Goal: Task Accomplishment & Management: Manage account settings

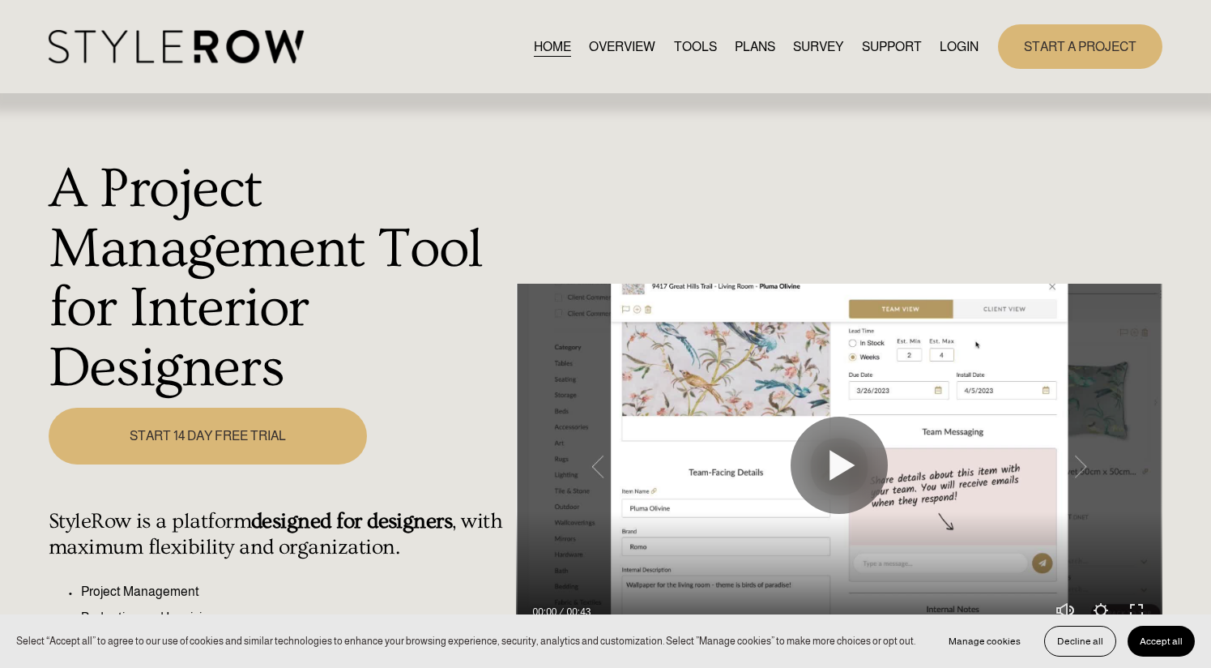
click at [959, 55] on link "LOGIN" at bounding box center [959, 47] width 39 height 22
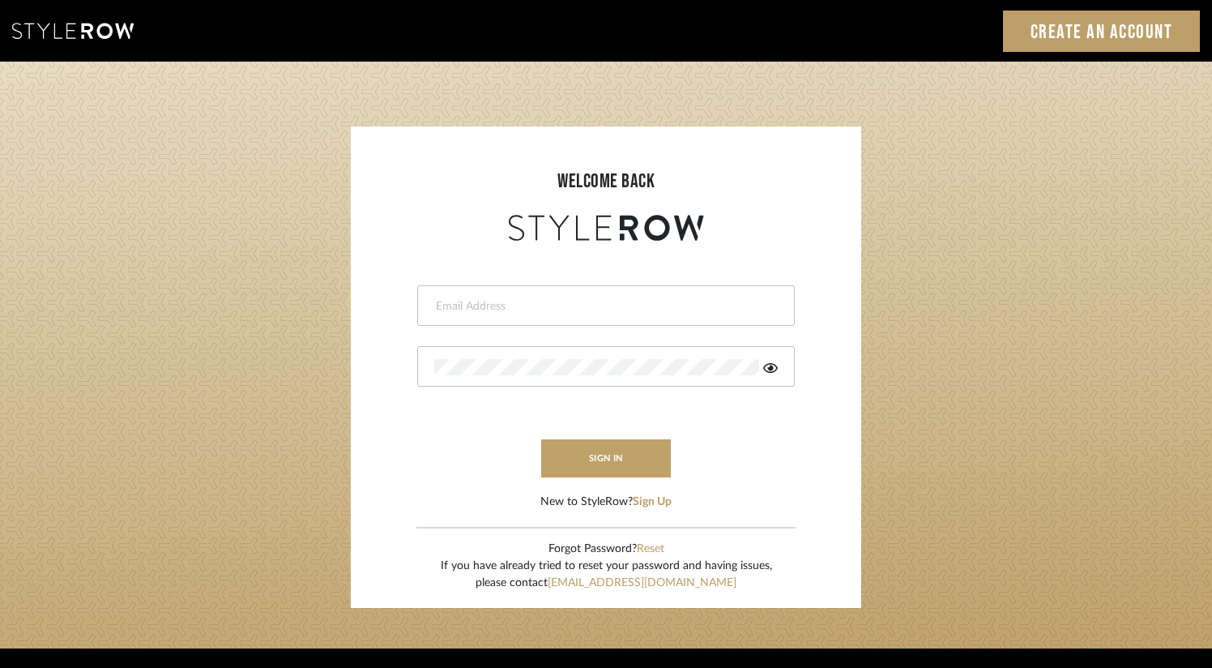
type input "designassist@grandcaribebelize.com"
click at [610, 461] on button "sign in" at bounding box center [606, 458] width 130 height 38
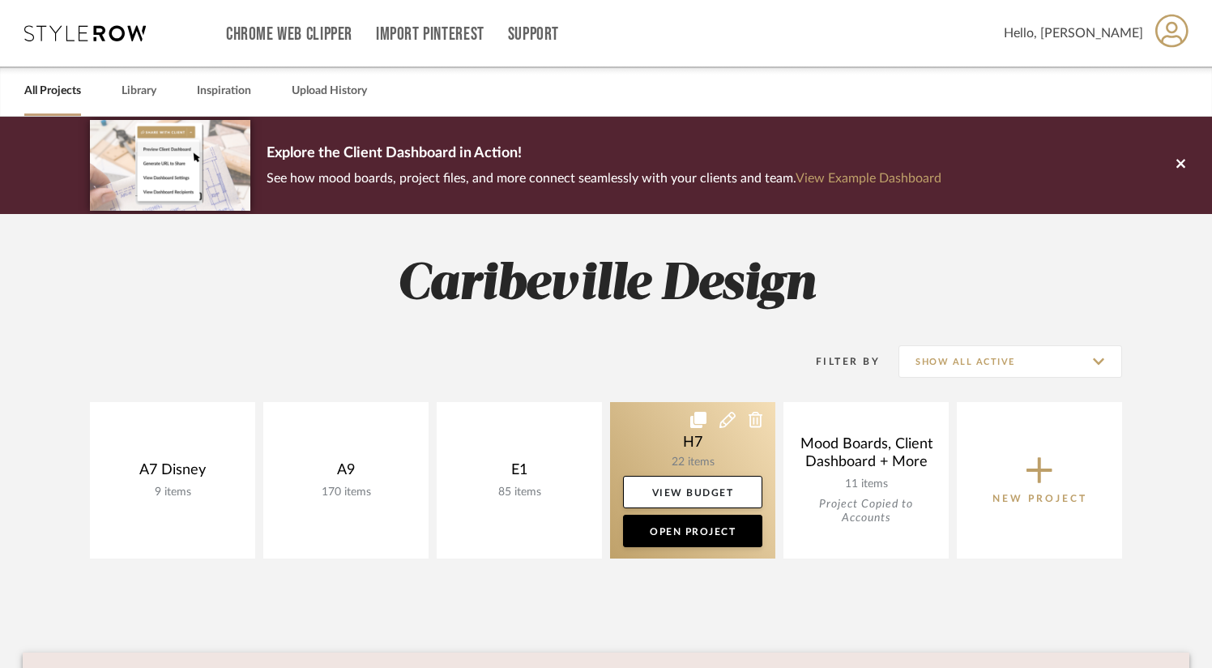
click at [659, 453] on link at bounding box center [692, 480] width 165 height 156
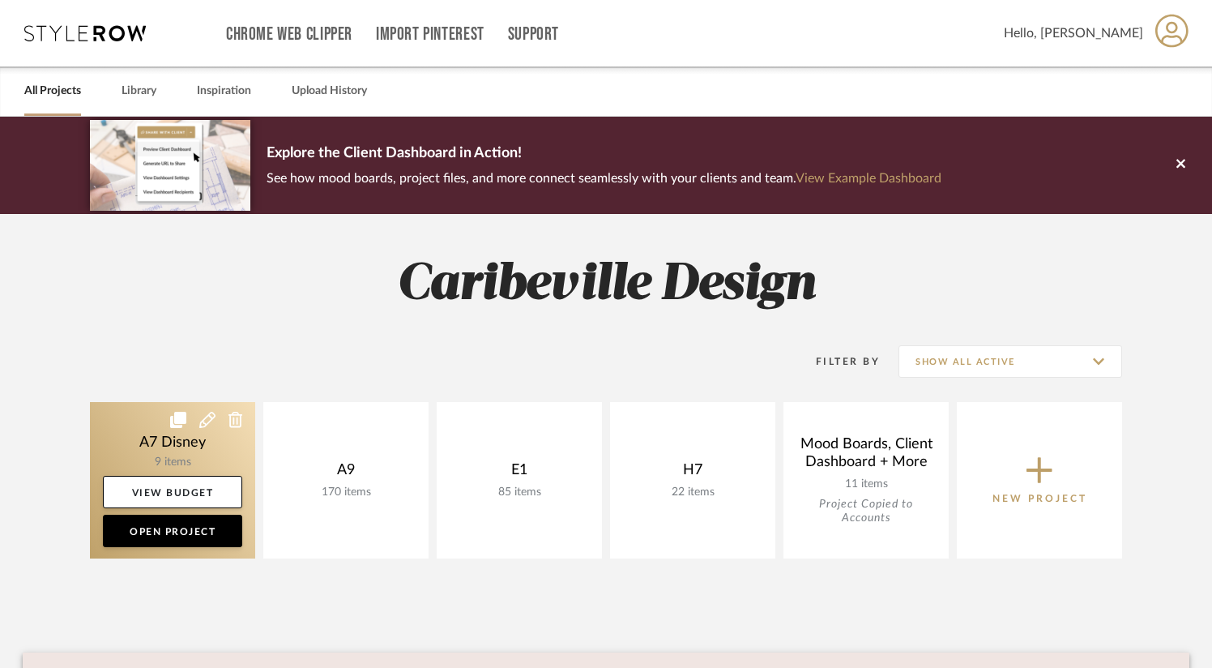
click at [199, 469] on link at bounding box center [172, 480] width 165 height 156
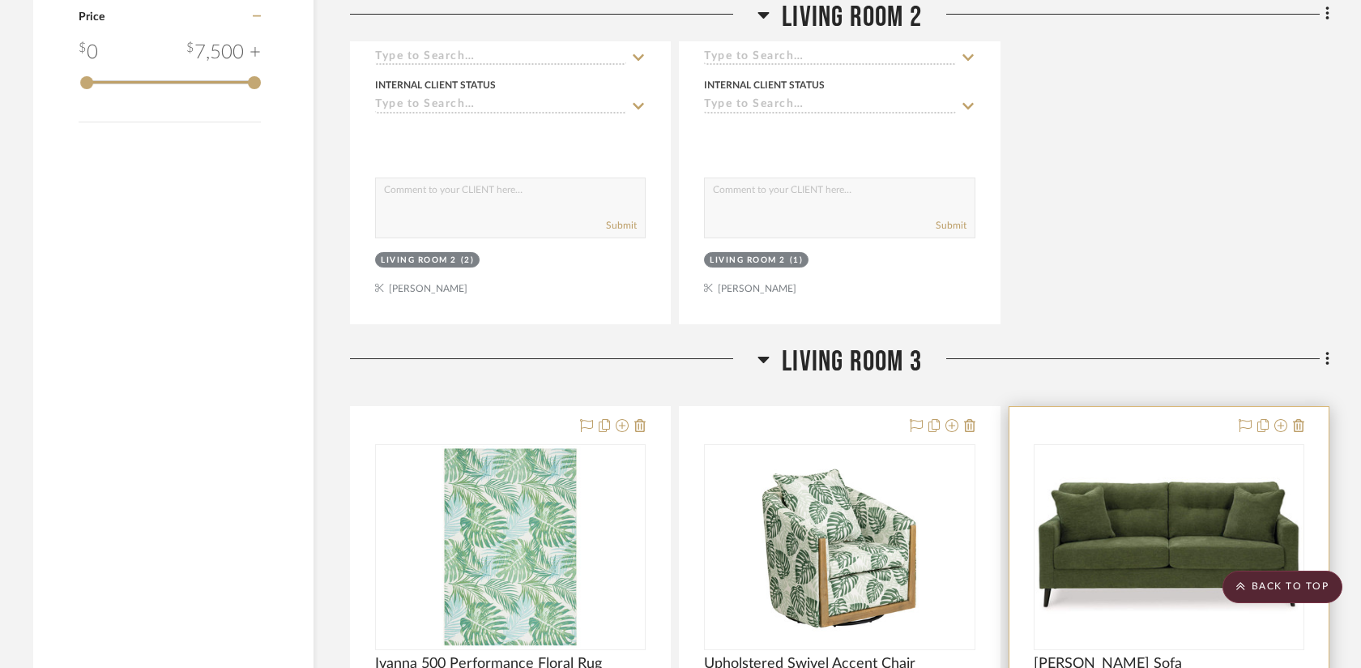
scroll to position [1783, 0]
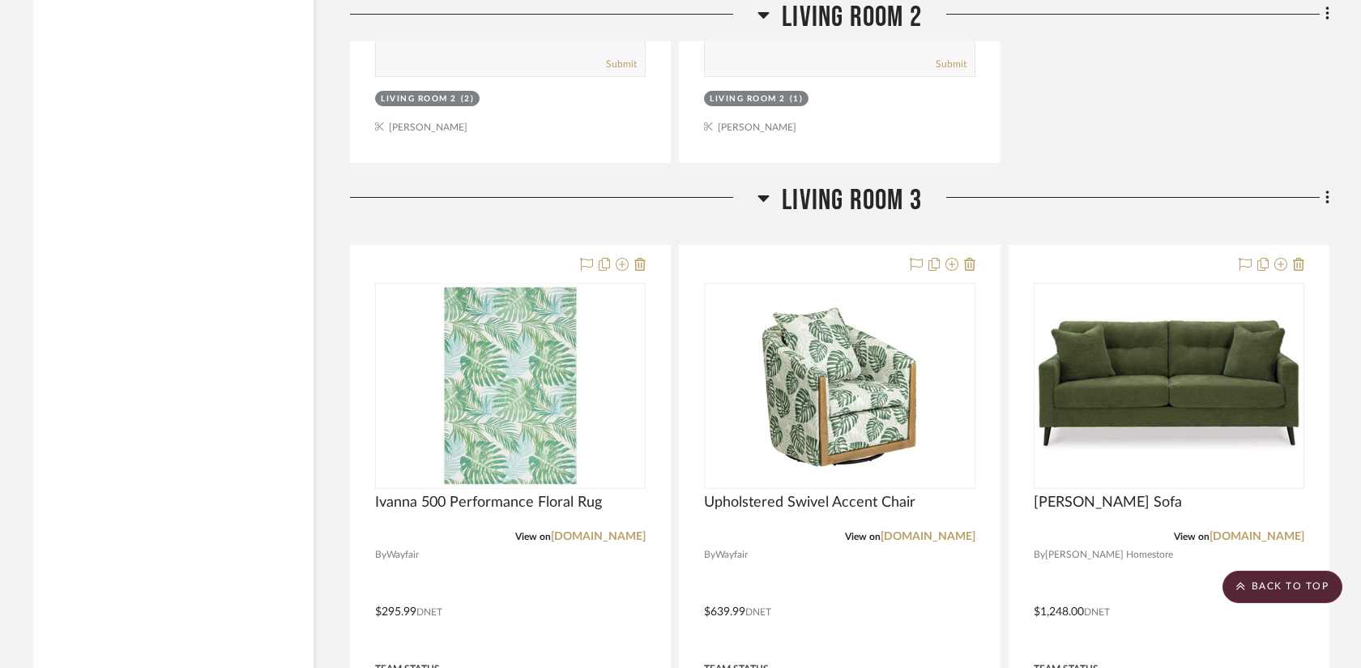
click at [1223, 199] on div "Filter by keyword, category or name prior to exporting to Excel or Bulk Actions…" at bounding box center [680, 92] width 1343 height 3196
click at [1223, 197] on icon at bounding box center [1328, 198] width 5 height 18
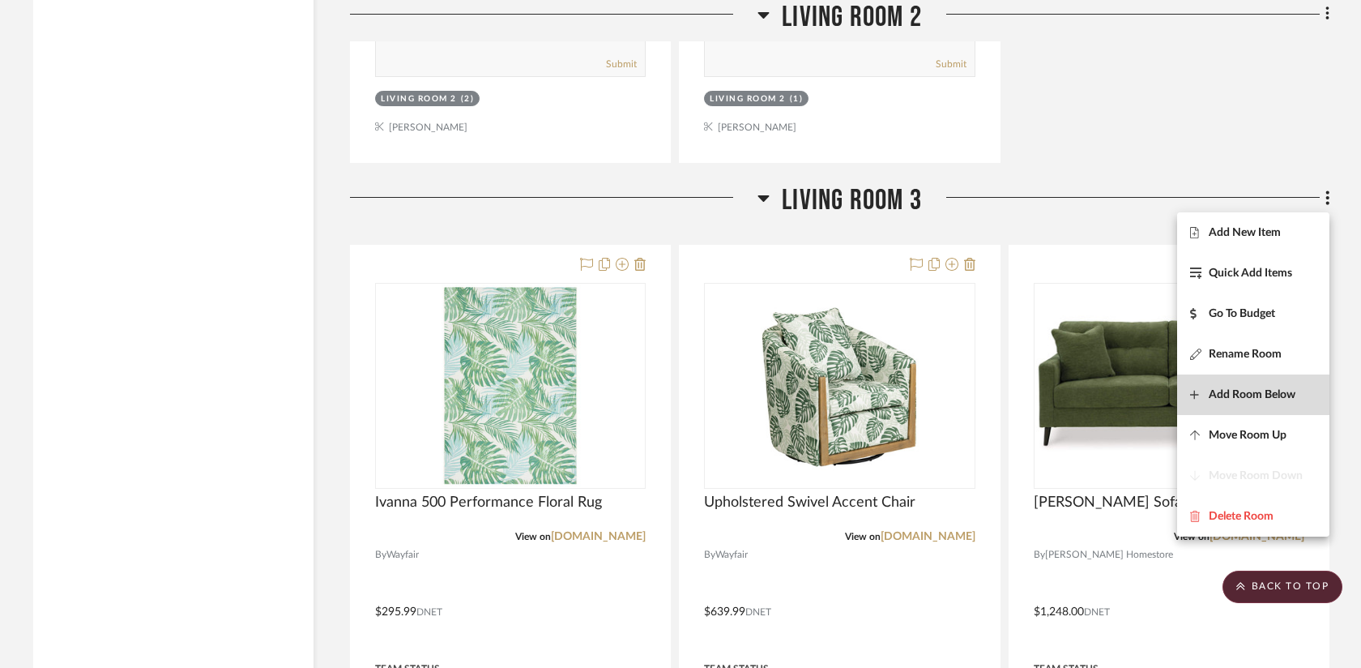
click at [1223, 408] on button "Add Room Below" at bounding box center [1253, 394] width 152 height 41
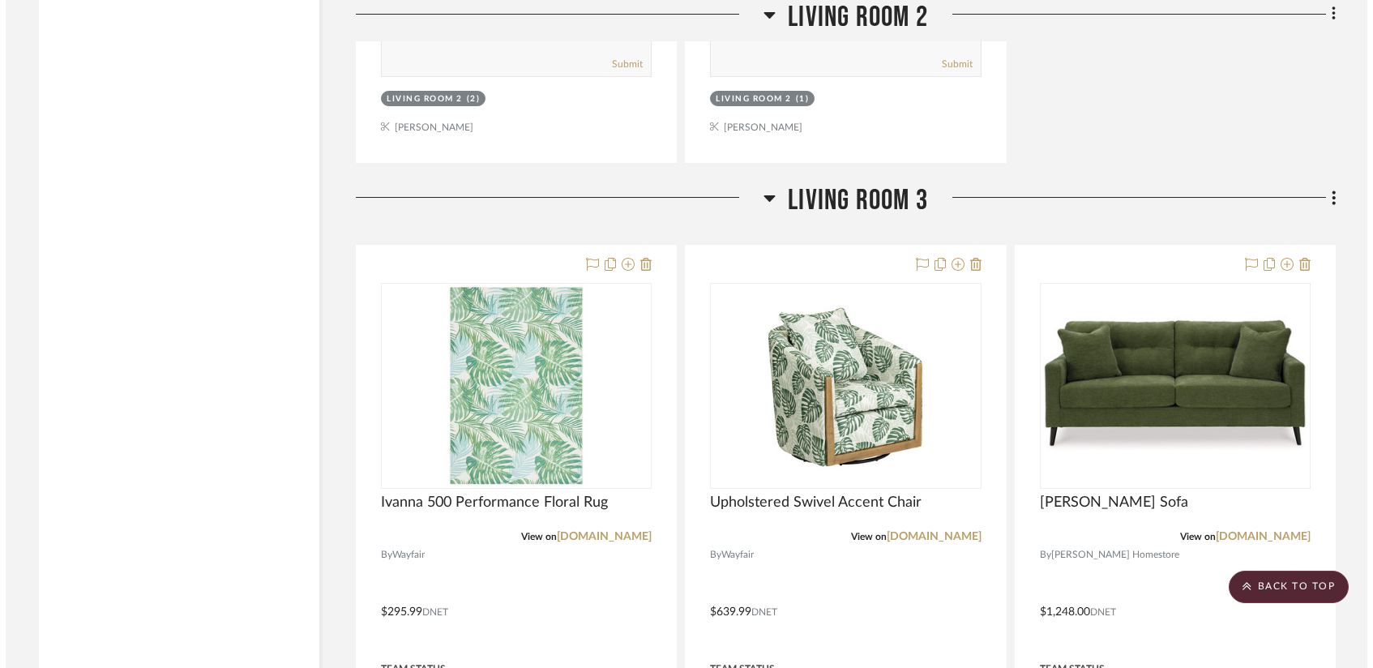
scroll to position [0, 0]
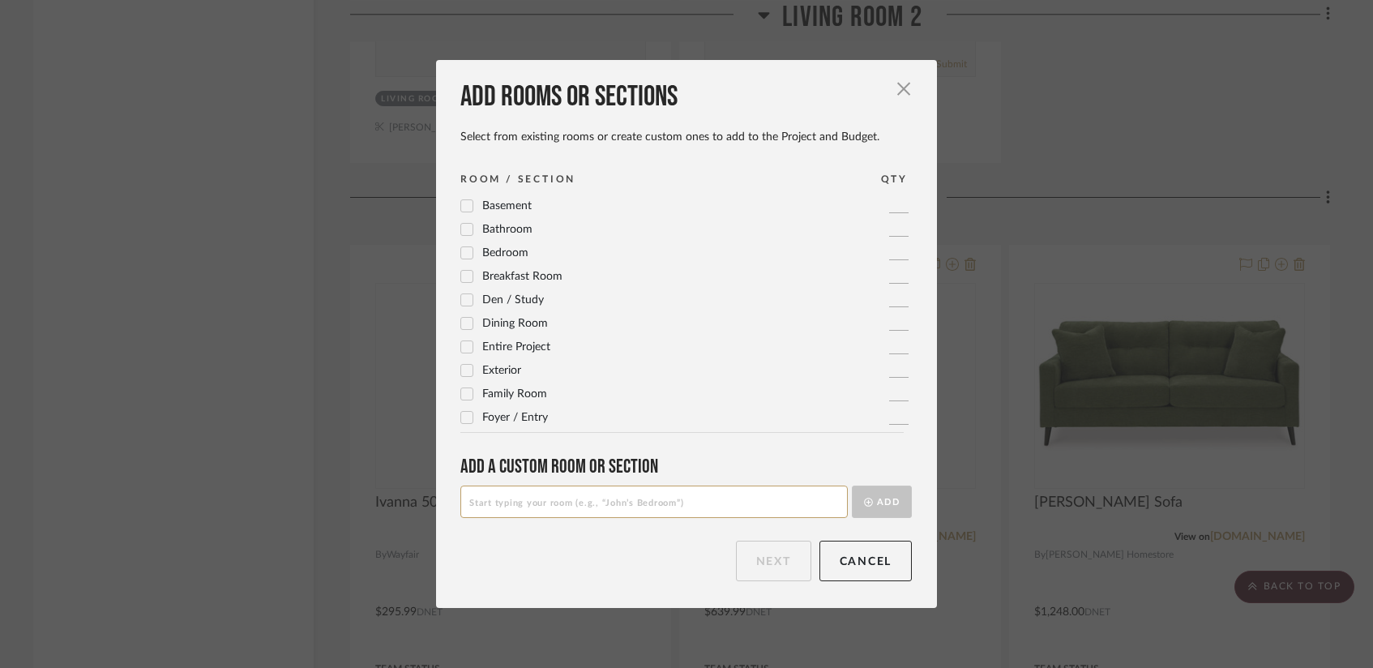
click at [562, 506] on input at bounding box center [653, 501] width 387 height 32
type input "Living Room 4"
click at [874, 502] on button "Add" at bounding box center [882, 501] width 60 height 32
click at [740, 542] on button "Next" at bounding box center [773, 560] width 75 height 41
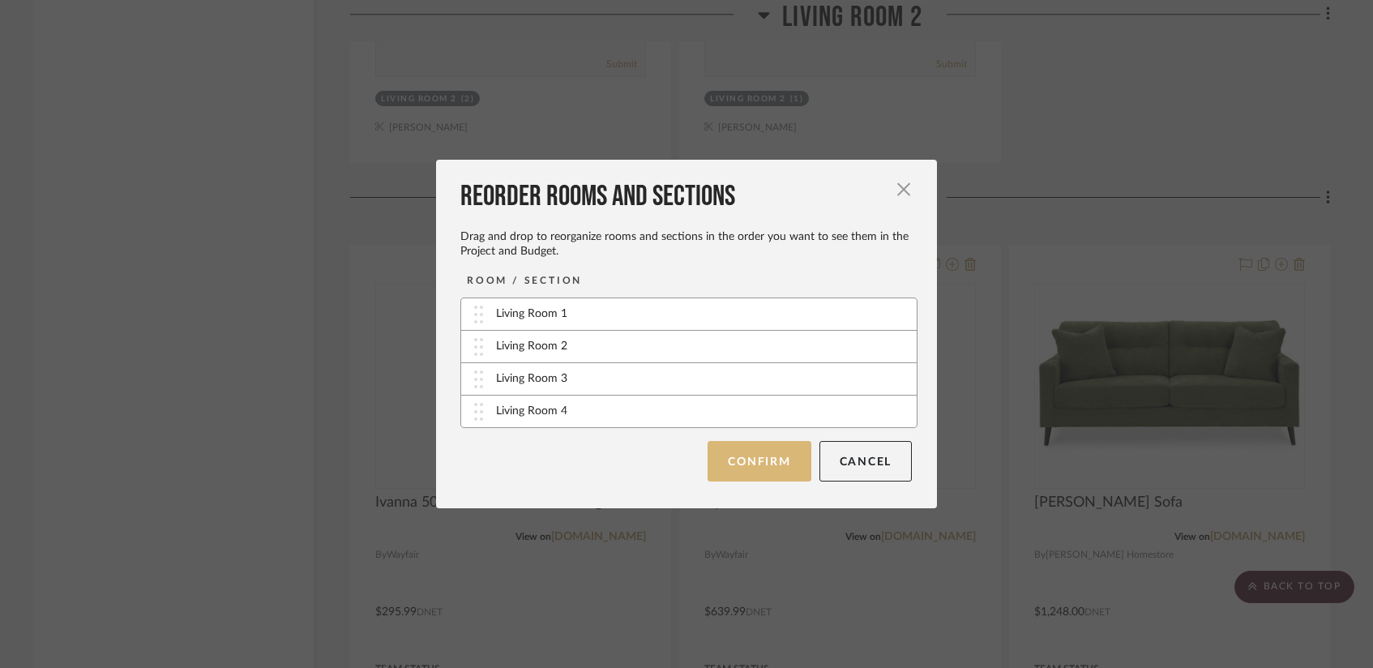
click at [766, 453] on button "Confirm" at bounding box center [758, 461] width 103 height 41
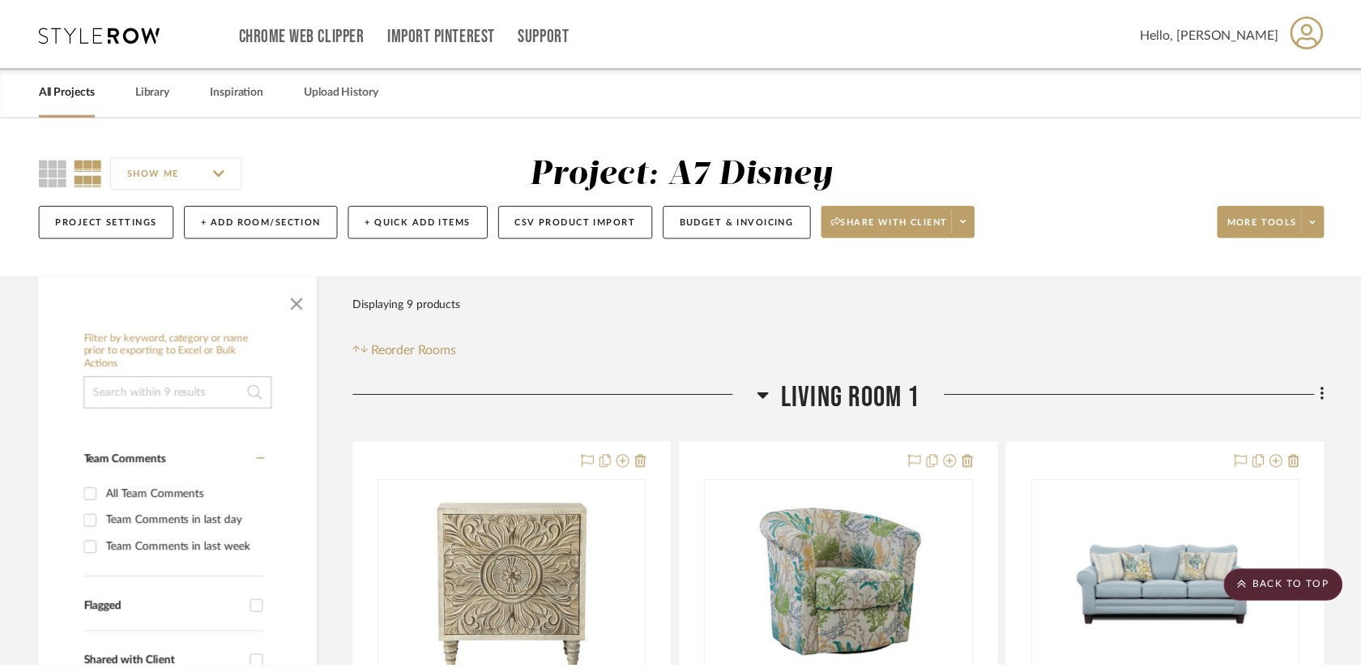
scroll to position [1783, 0]
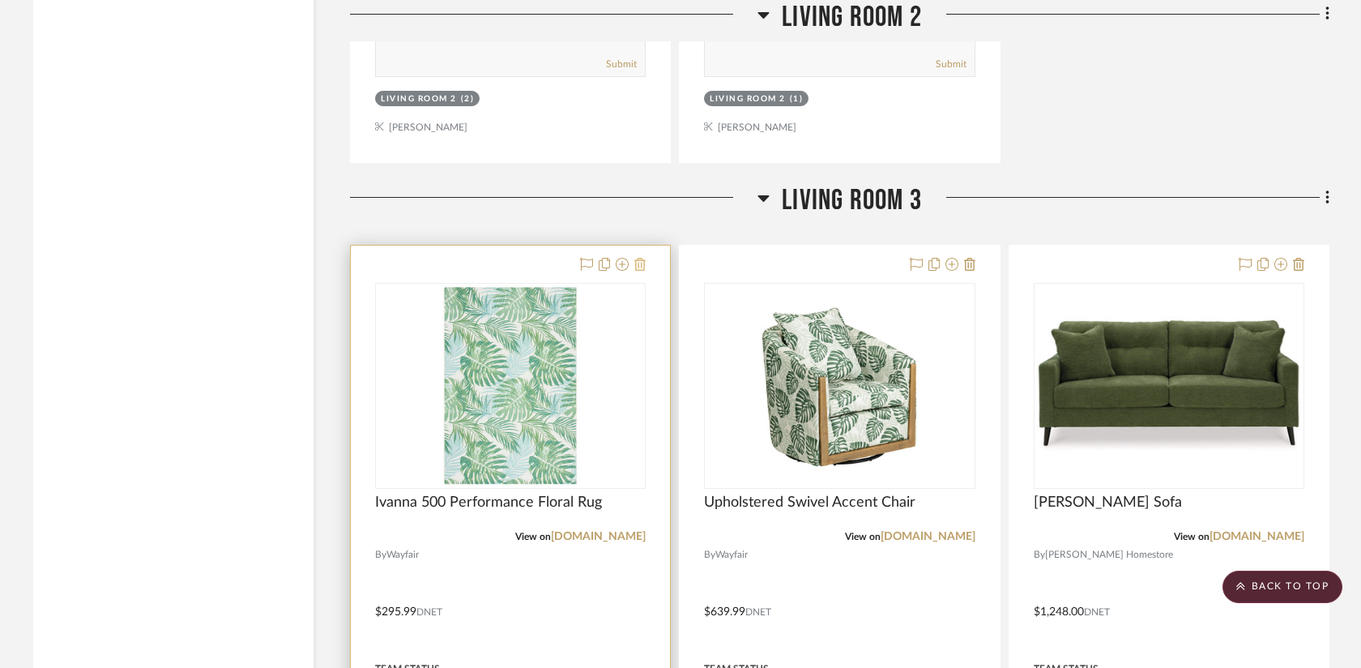
click at [639, 259] on icon at bounding box center [639, 264] width 11 height 13
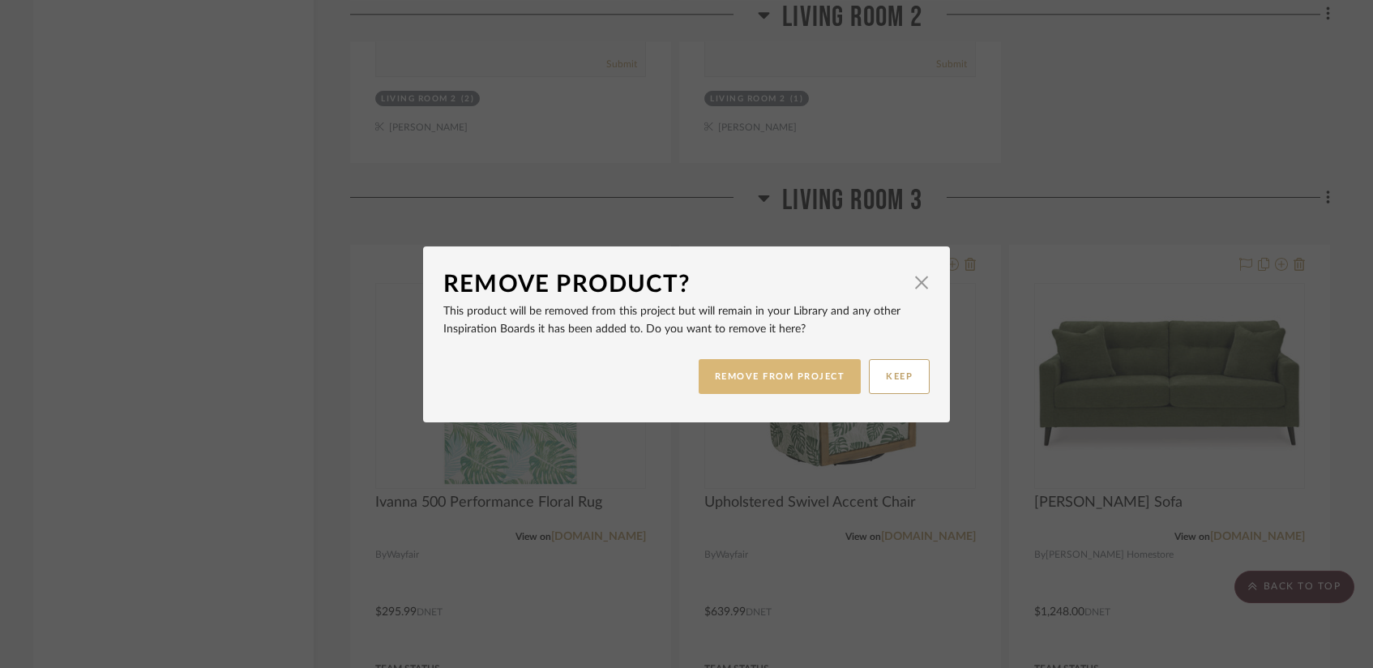
click at [728, 378] on button "REMOVE FROM PROJECT" at bounding box center [779, 376] width 163 height 35
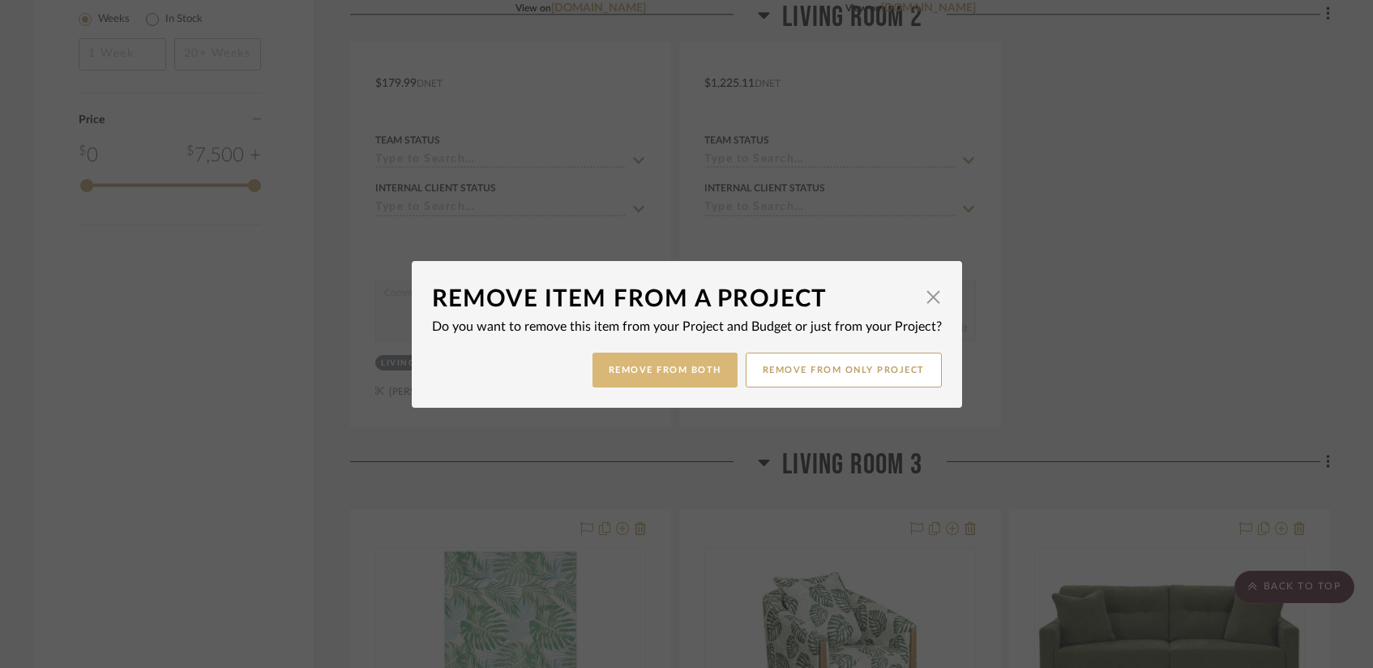
click at [650, 375] on button "Remove from Both" at bounding box center [664, 369] width 145 height 35
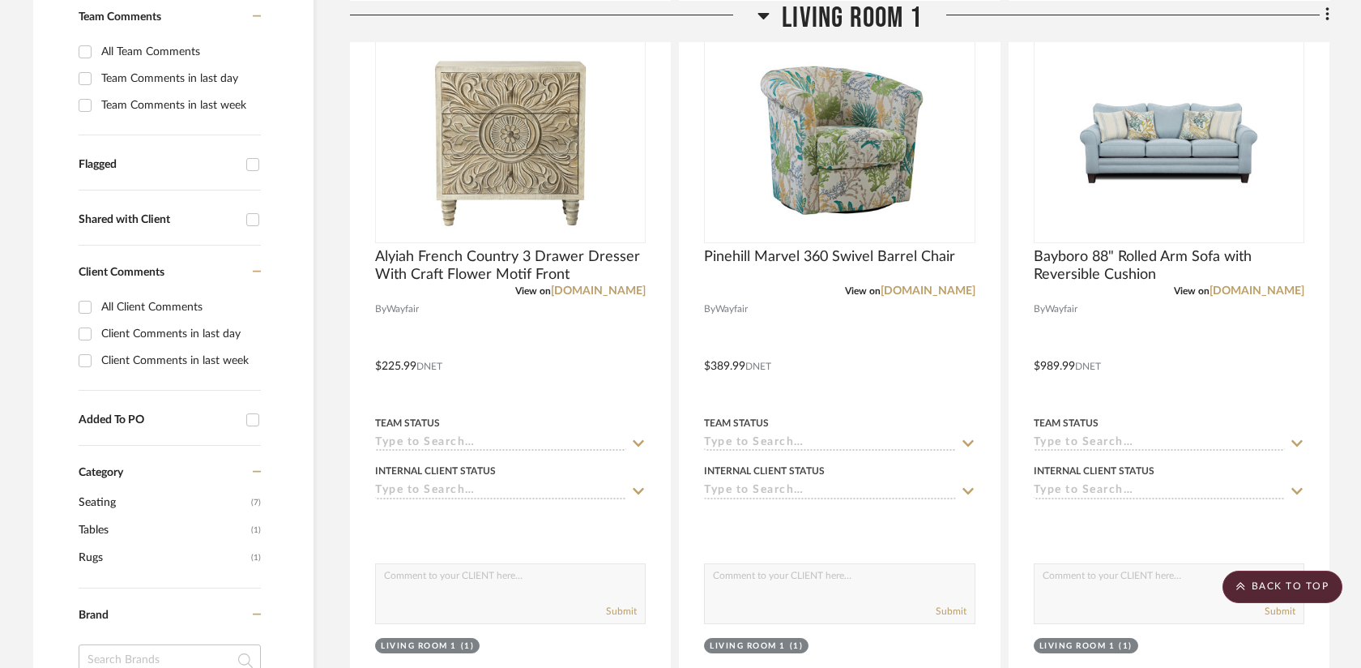
scroll to position [222, 0]
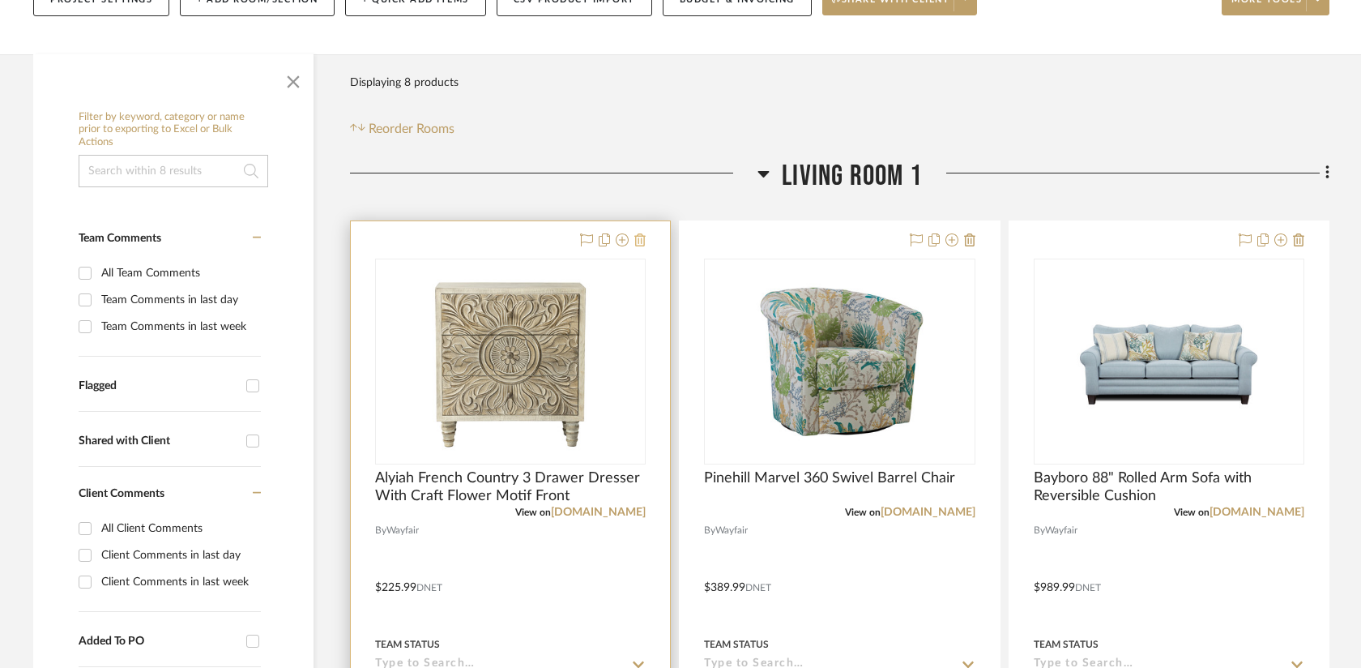
click at [642, 241] on icon at bounding box center [639, 239] width 11 height 13
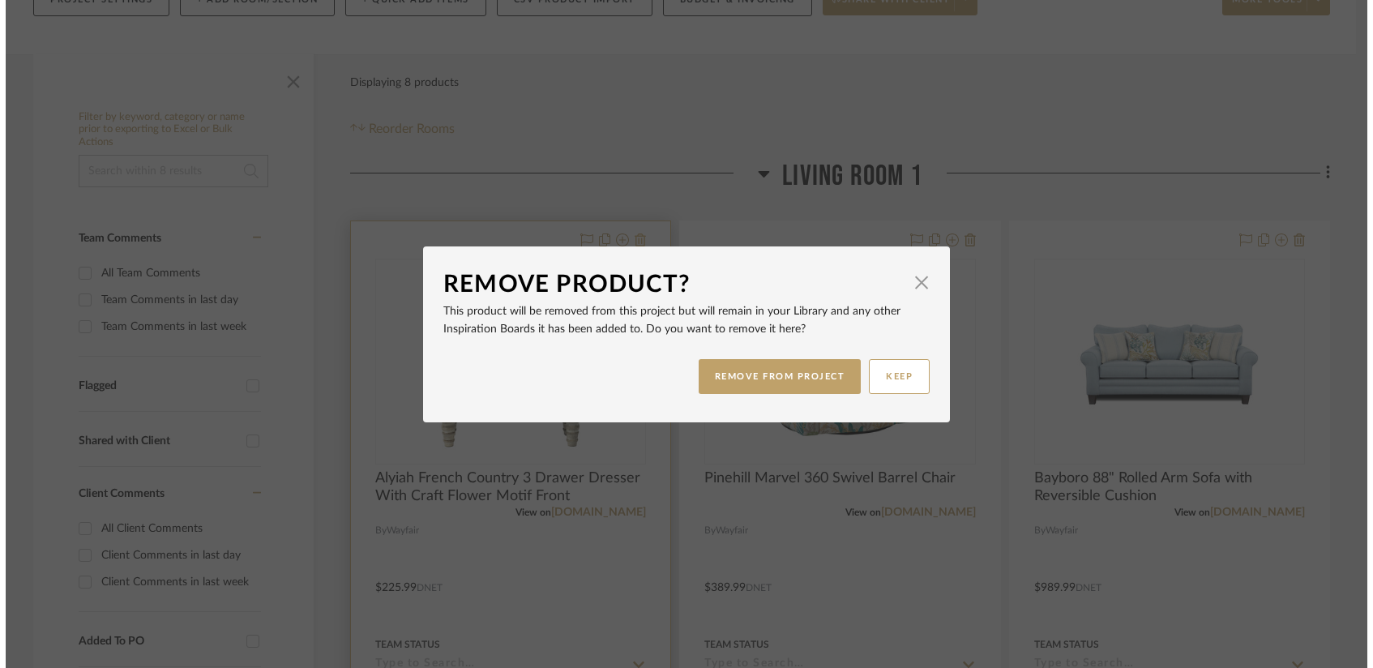
scroll to position [0, 0]
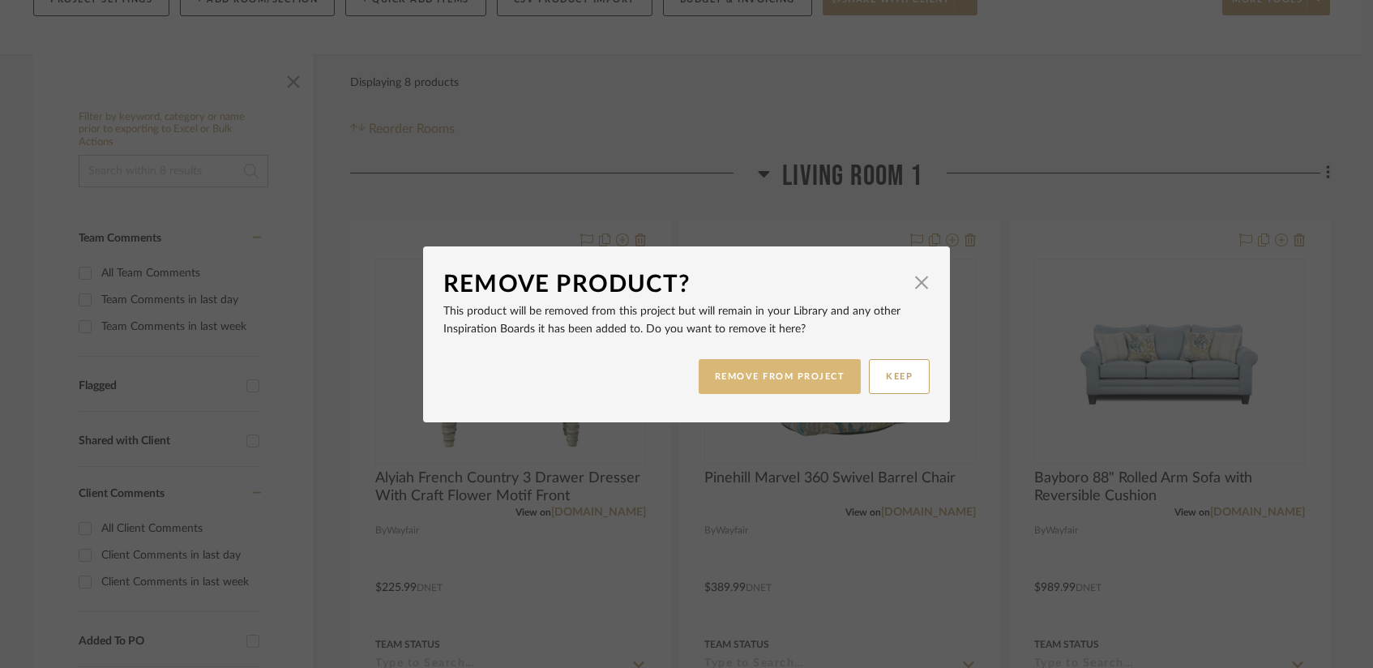
click at [750, 378] on button "REMOVE FROM PROJECT" at bounding box center [779, 376] width 163 height 35
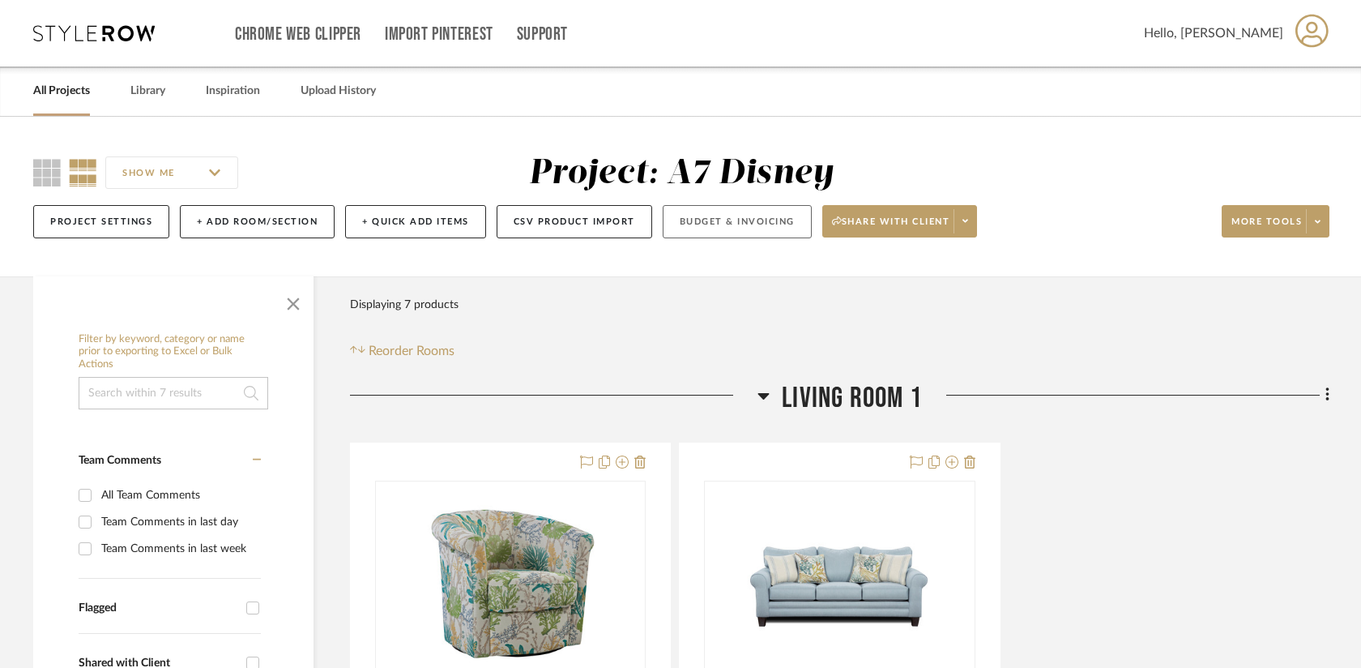
click at [749, 216] on button "Budget & Invoicing" at bounding box center [737, 221] width 149 height 33
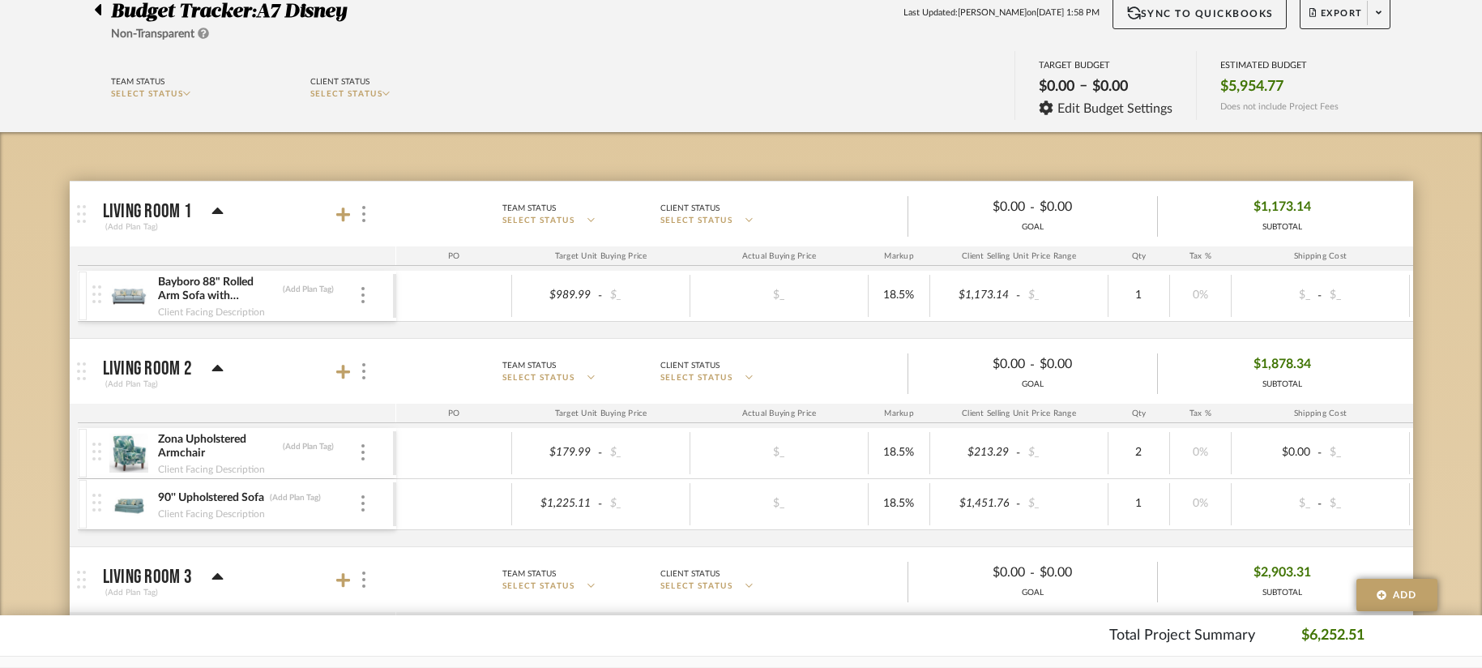
scroll to position [162, 0]
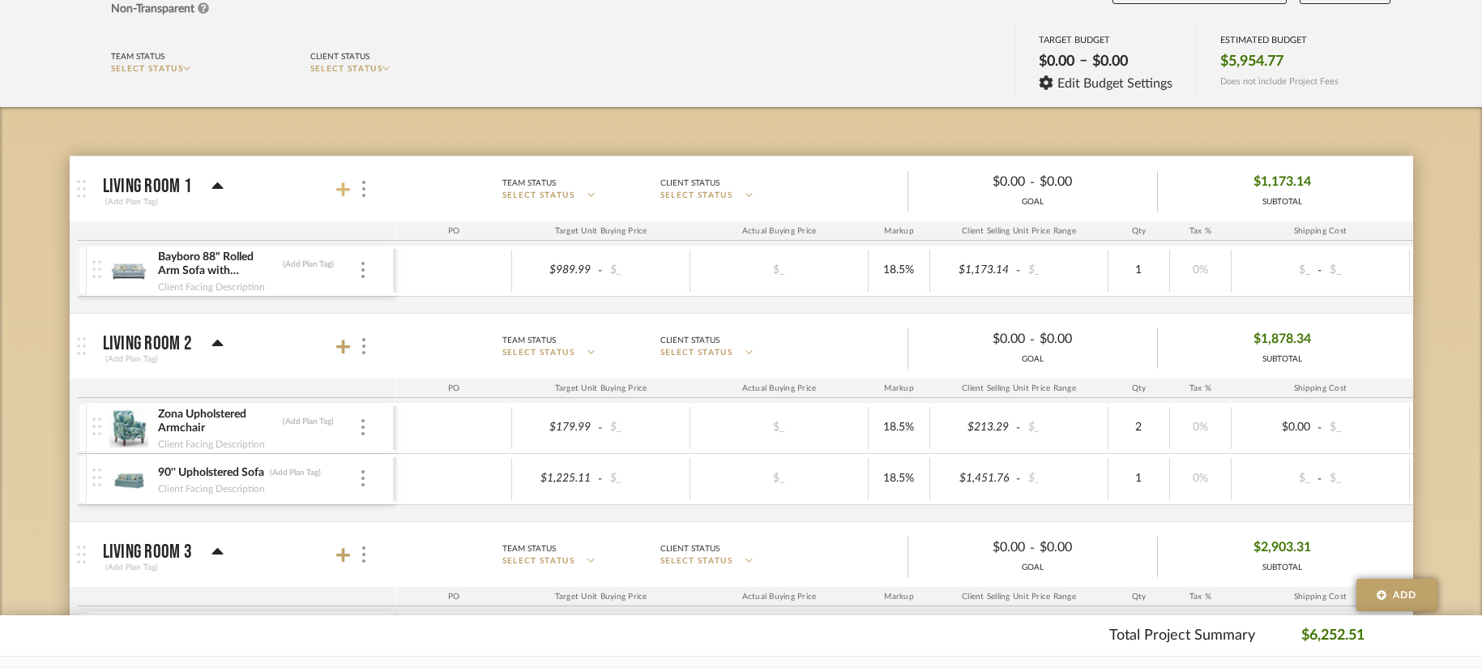
click at [343, 192] on icon at bounding box center [343, 189] width 15 height 15
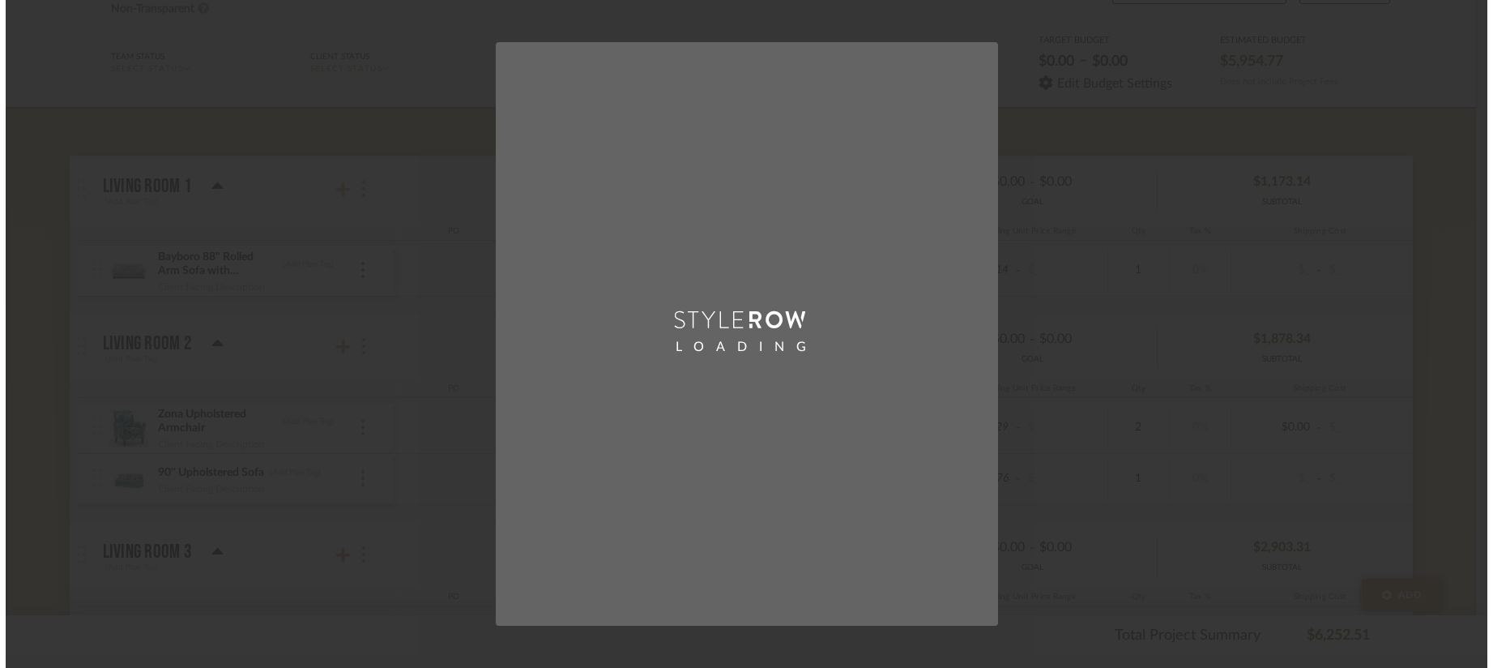
scroll to position [0, 0]
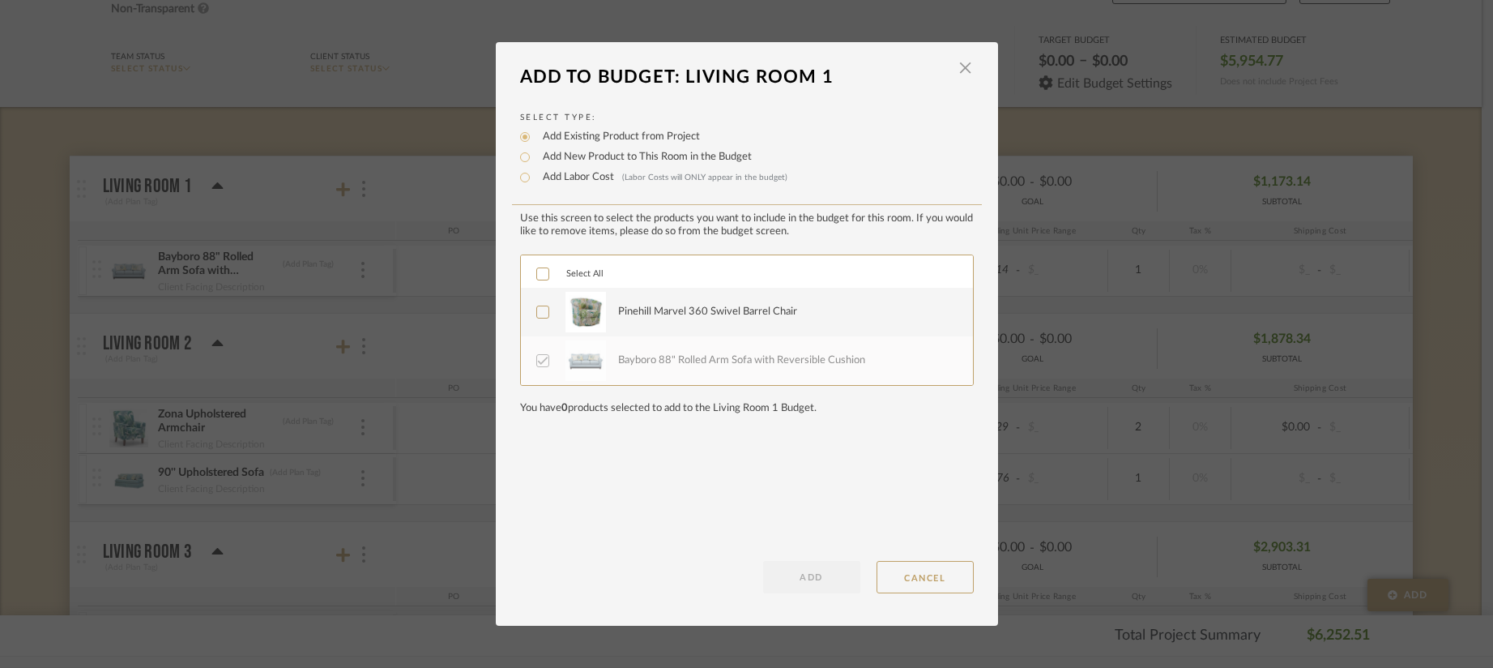
click at [695, 322] on div "Pinehill Marvel 360 Swivel Barrel Chair" at bounding box center [786, 312] width 336 height 41
click at [828, 589] on button "ADD" at bounding box center [811, 577] width 97 height 32
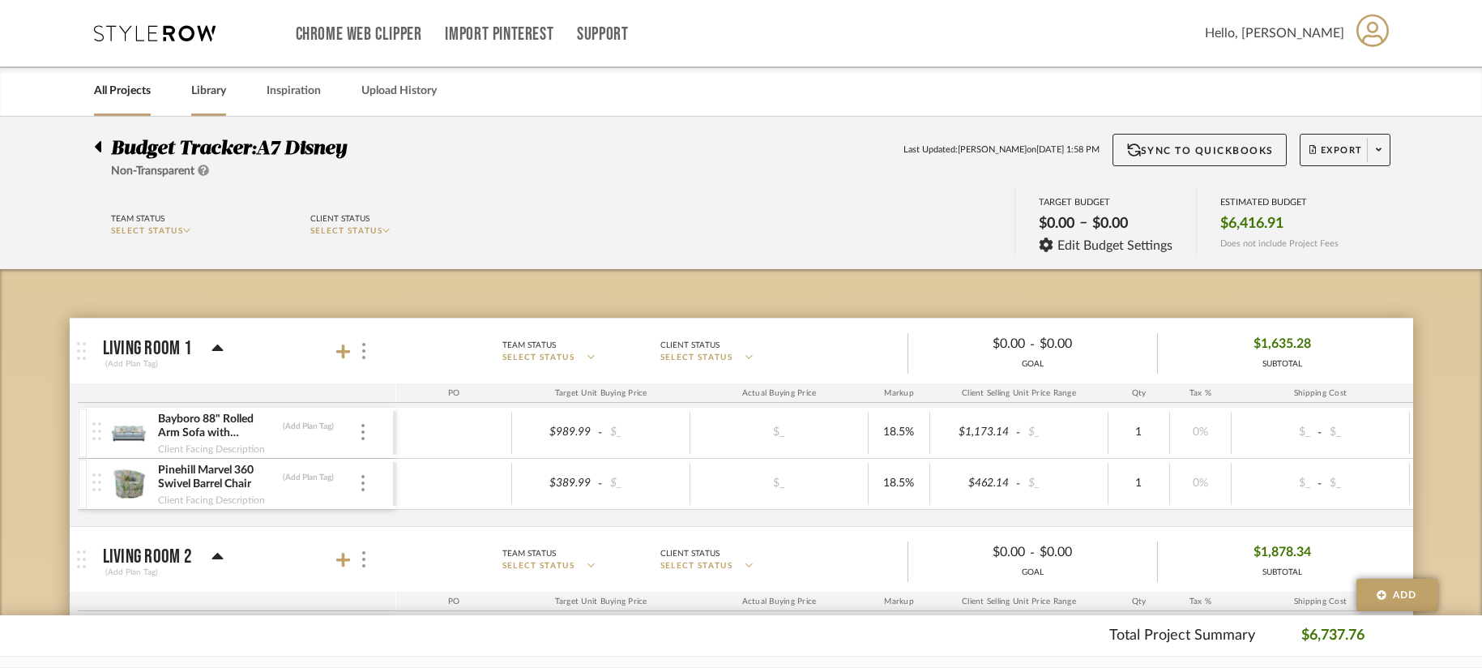
click at [216, 95] on link "Library" at bounding box center [208, 91] width 35 height 22
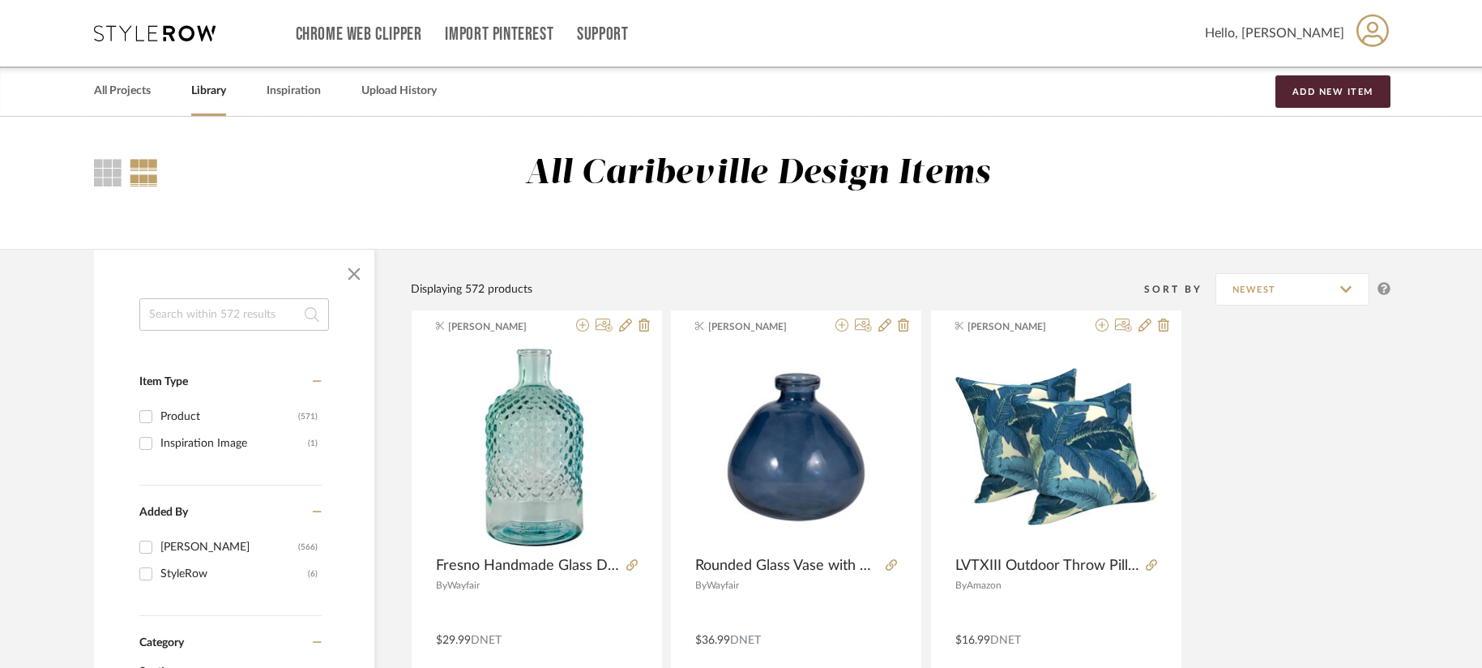
click at [239, 317] on input at bounding box center [234, 314] width 190 height 32
type input "tree"
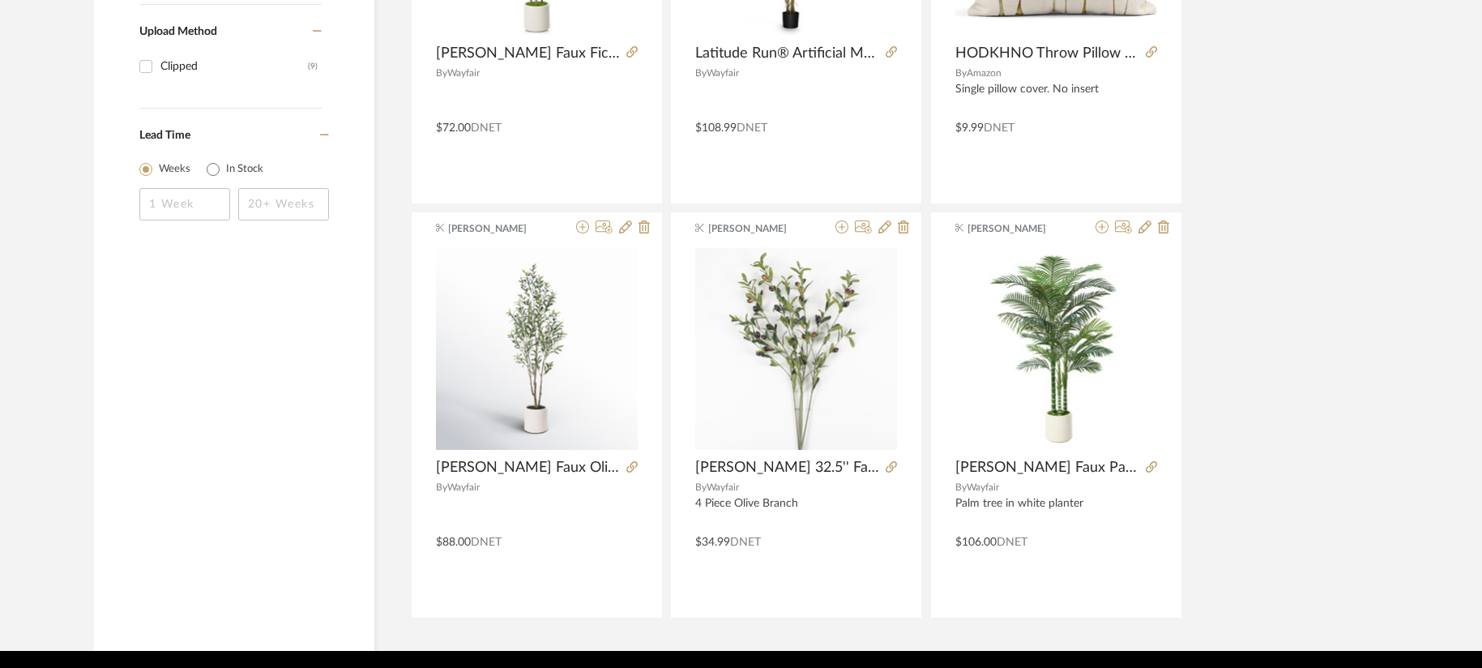
scroll to position [1031, 0]
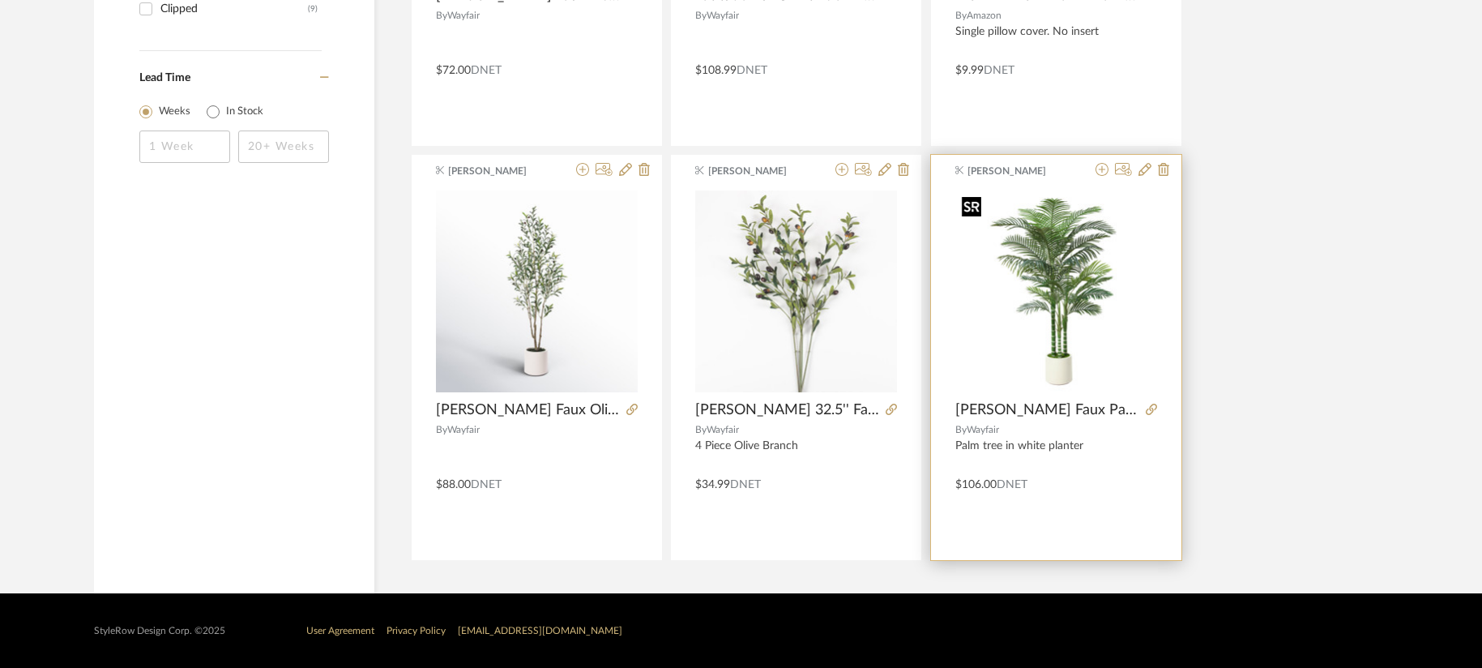
click at [0, 0] on img at bounding box center [0, 0] width 0 height 0
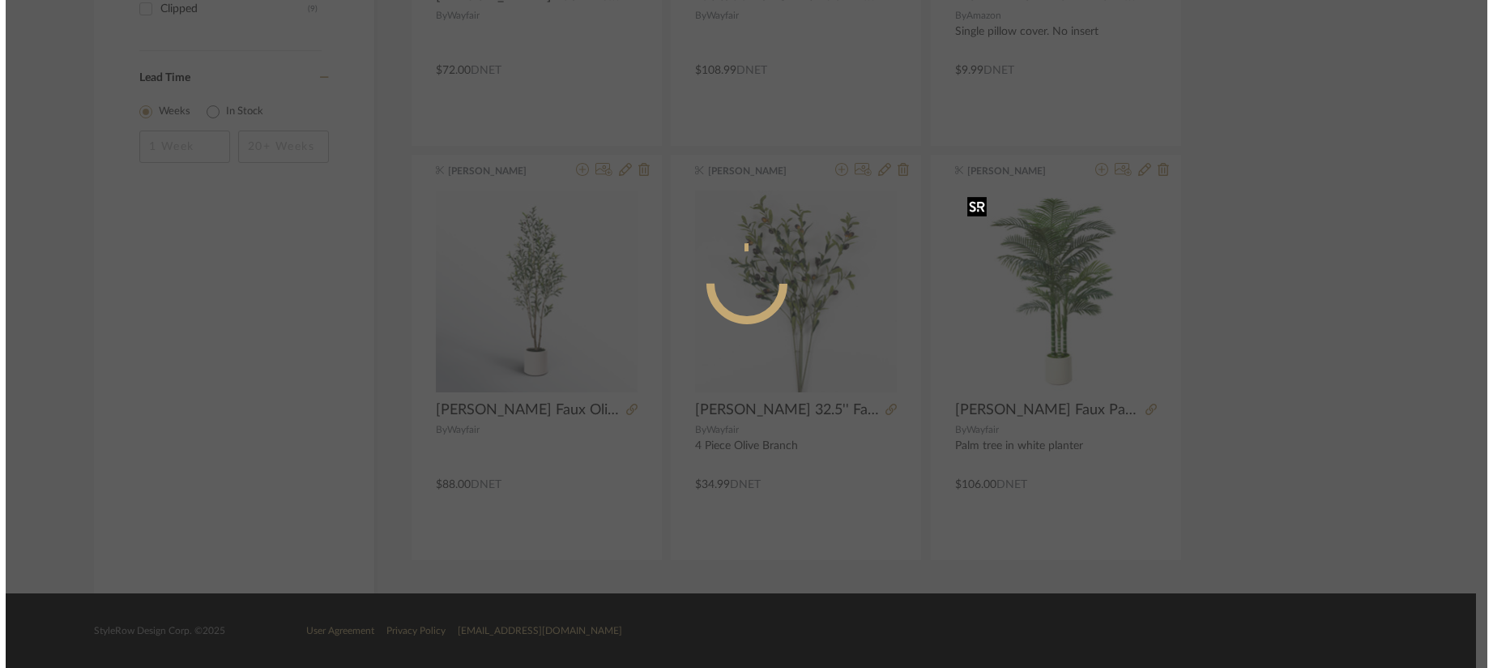
scroll to position [0, 0]
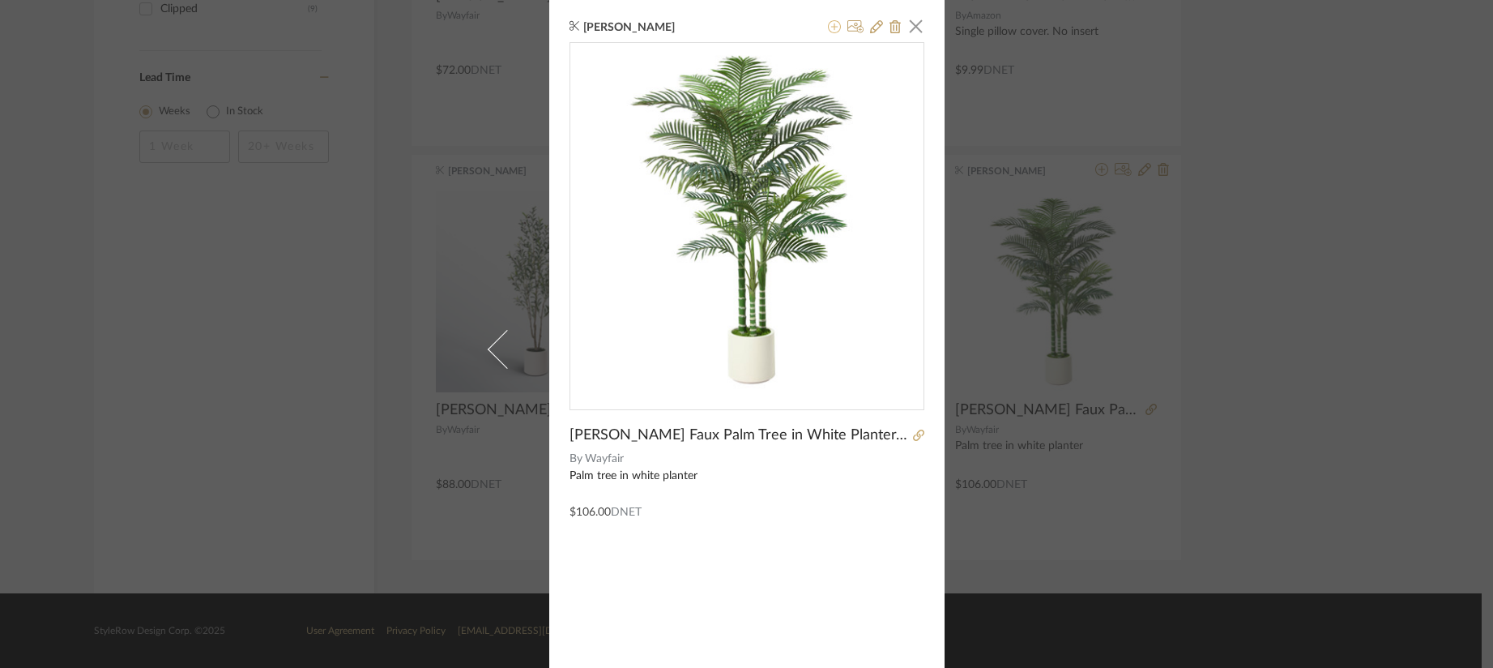
click at [834, 25] on icon at bounding box center [834, 26] width 13 height 13
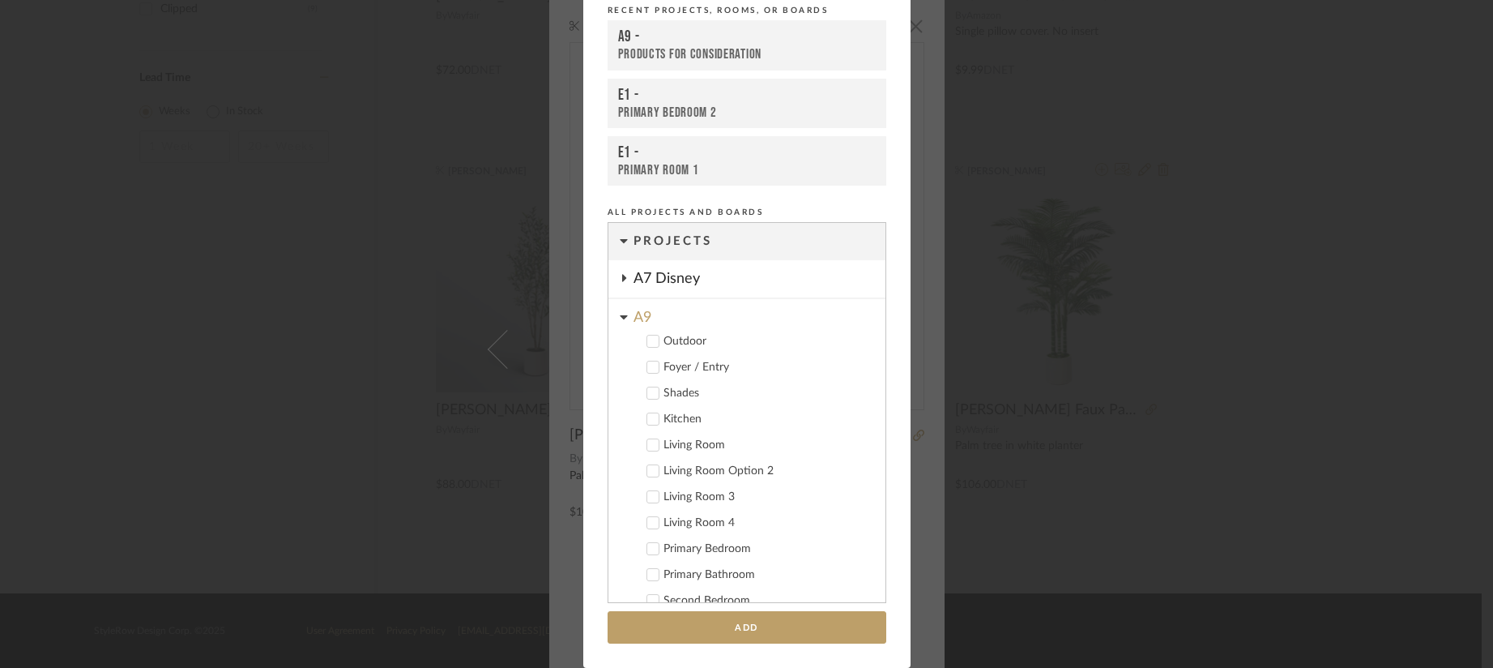
click at [621, 311] on icon at bounding box center [624, 316] width 8 height 13
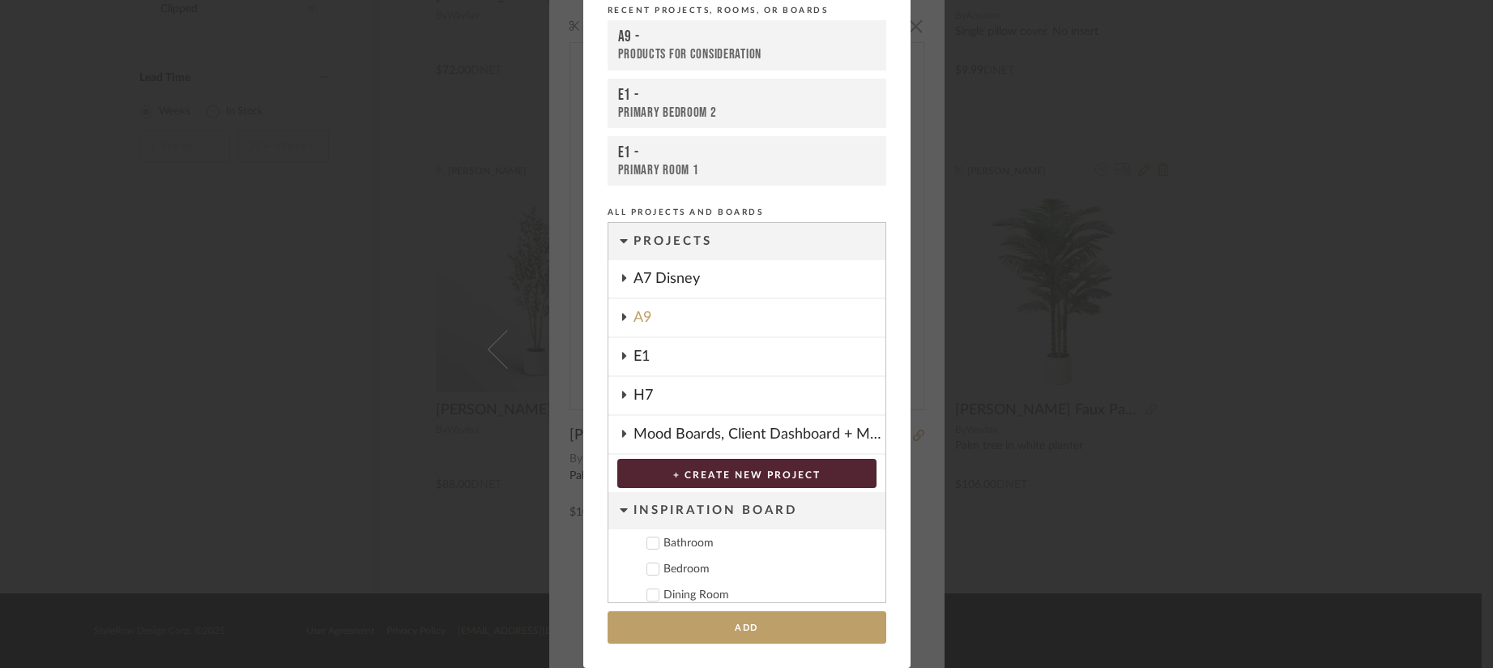
click at [634, 279] on div "A7 Disney" at bounding box center [760, 278] width 252 height 37
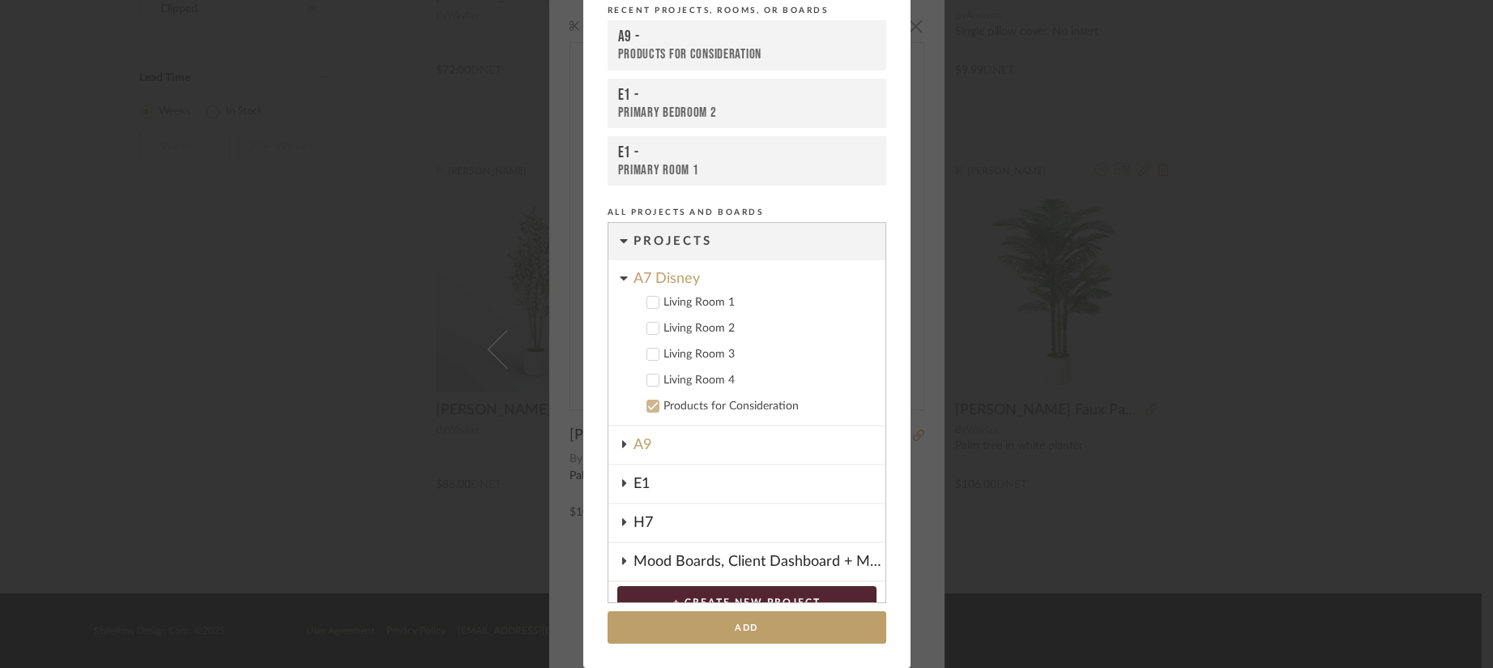
click at [673, 307] on div "Living Room 1" at bounding box center [768, 303] width 209 height 14
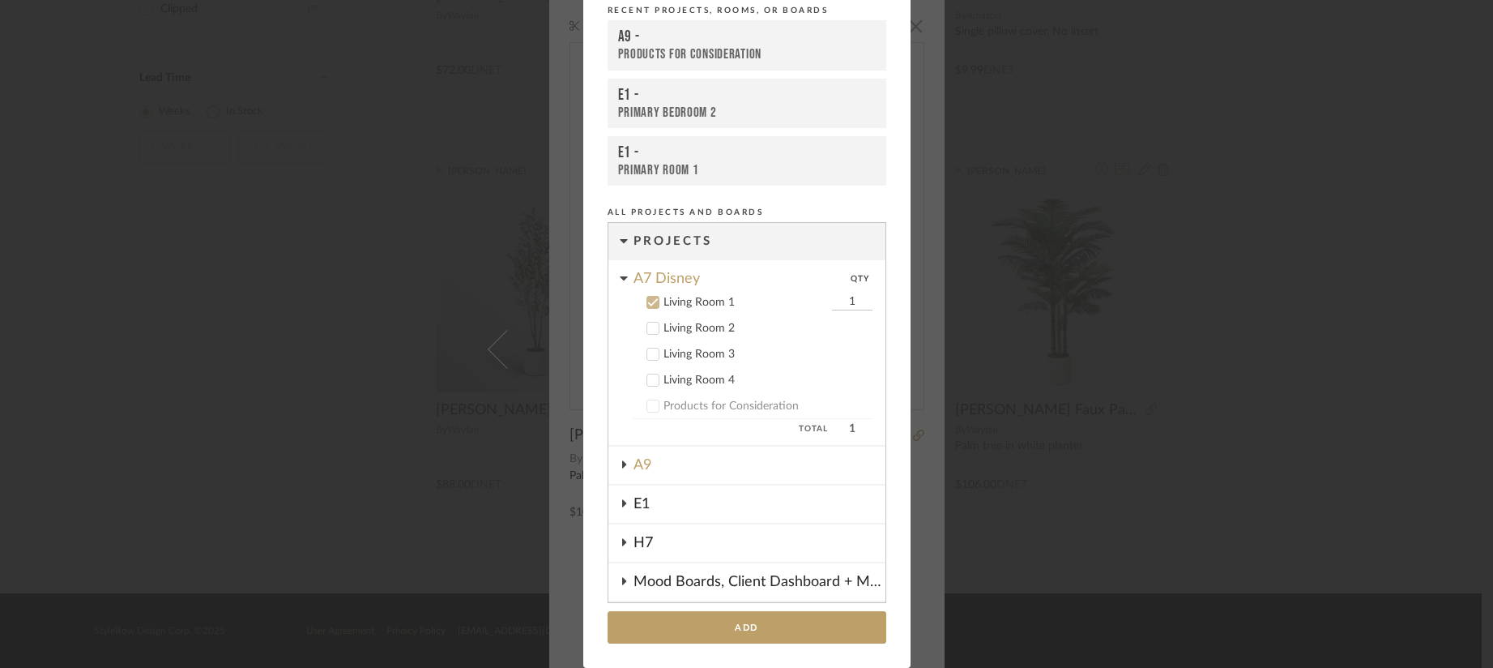
click at [673, 327] on div "Living Room 2" at bounding box center [768, 329] width 209 height 14
click at [673, 355] on div "Living Room 3" at bounding box center [768, 355] width 209 height 14
click at [678, 382] on div "Living Room 4" at bounding box center [768, 381] width 209 height 14
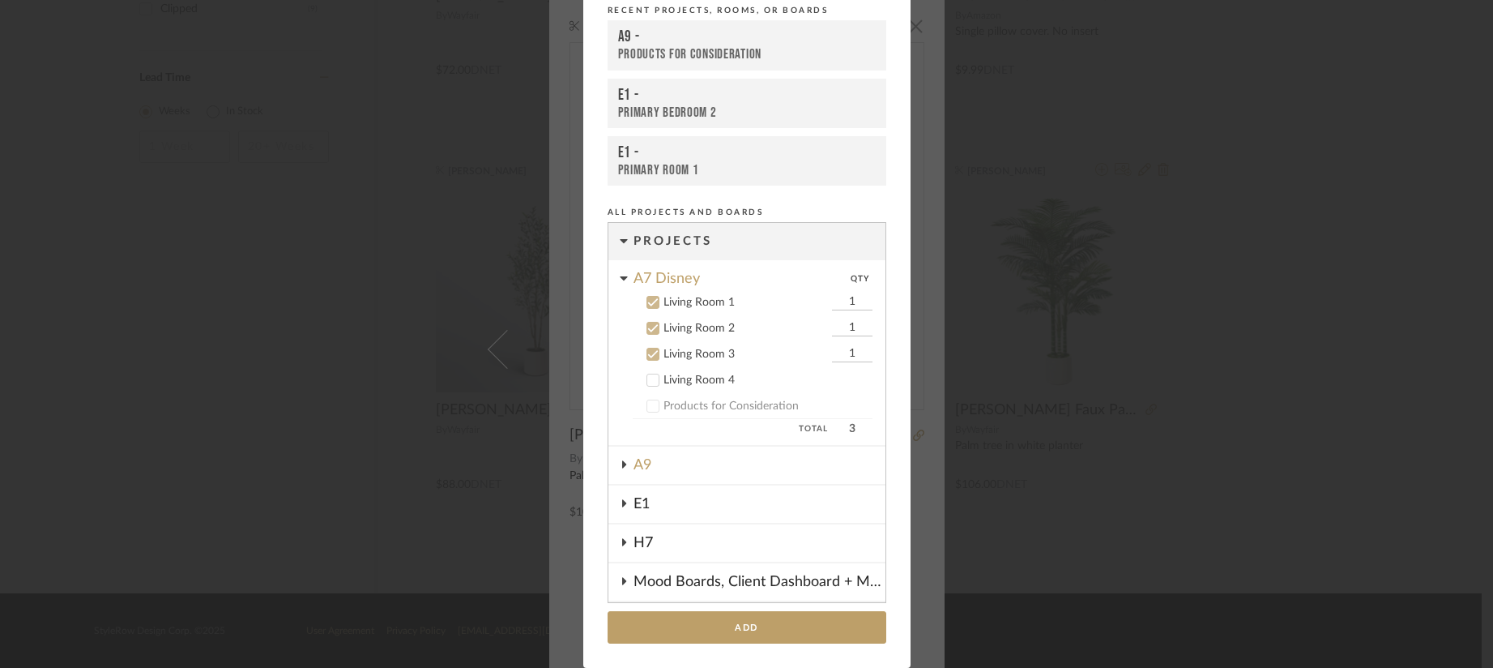
click at [745, 636] on button "Add" at bounding box center [747, 627] width 279 height 33
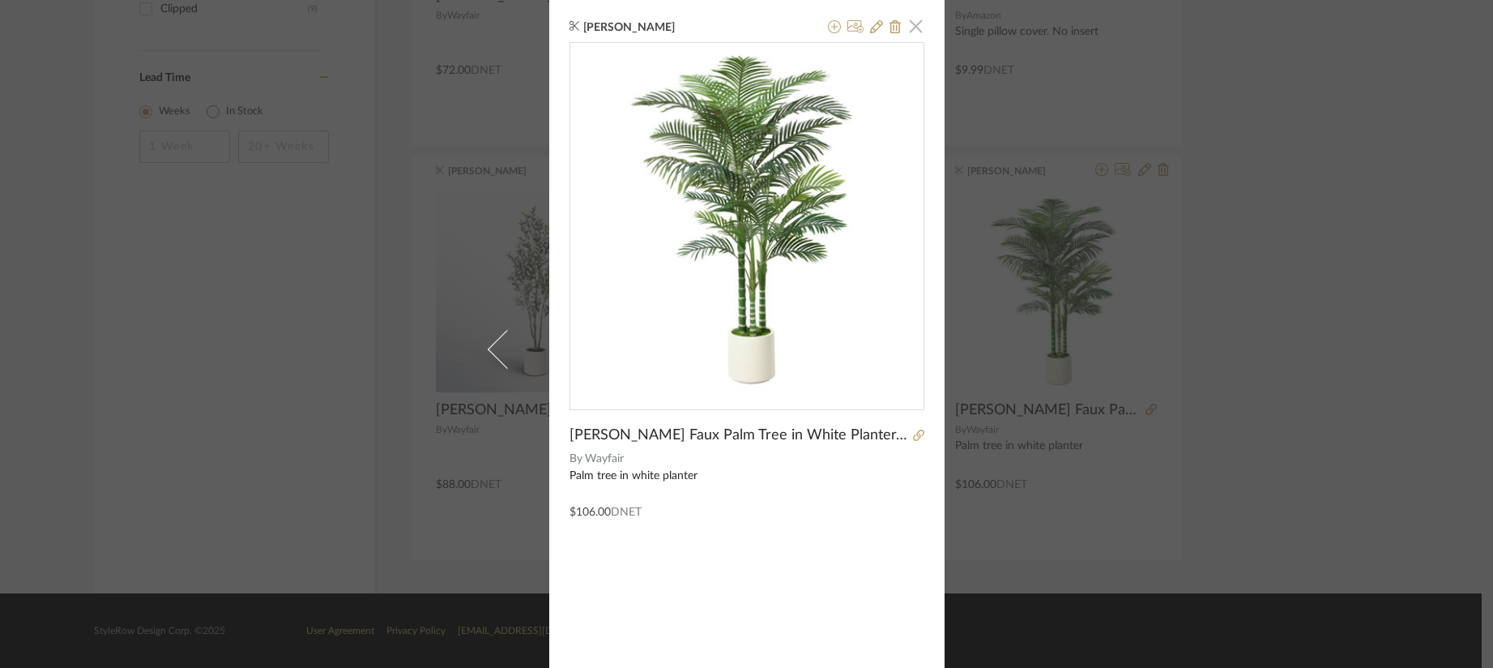
click at [915, 19] on span "button" at bounding box center [916, 26] width 32 height 32
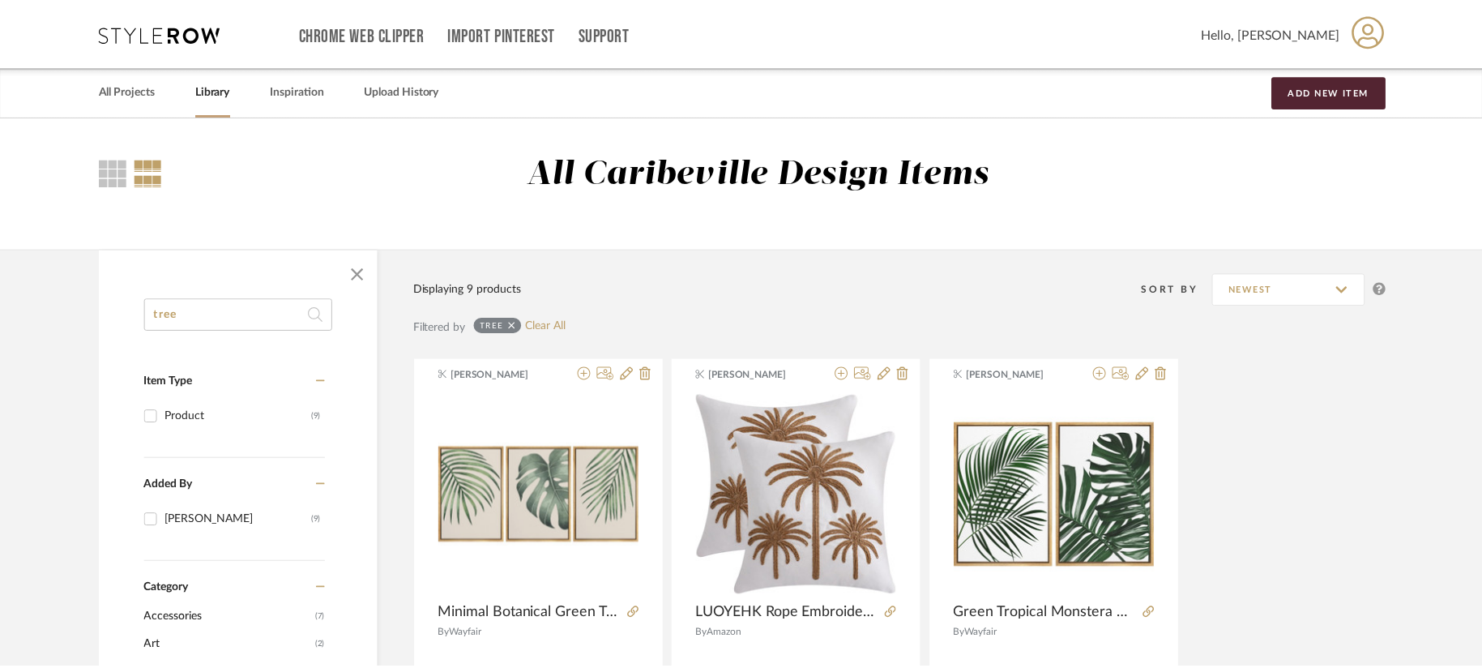
scroll to position [1031, 0]
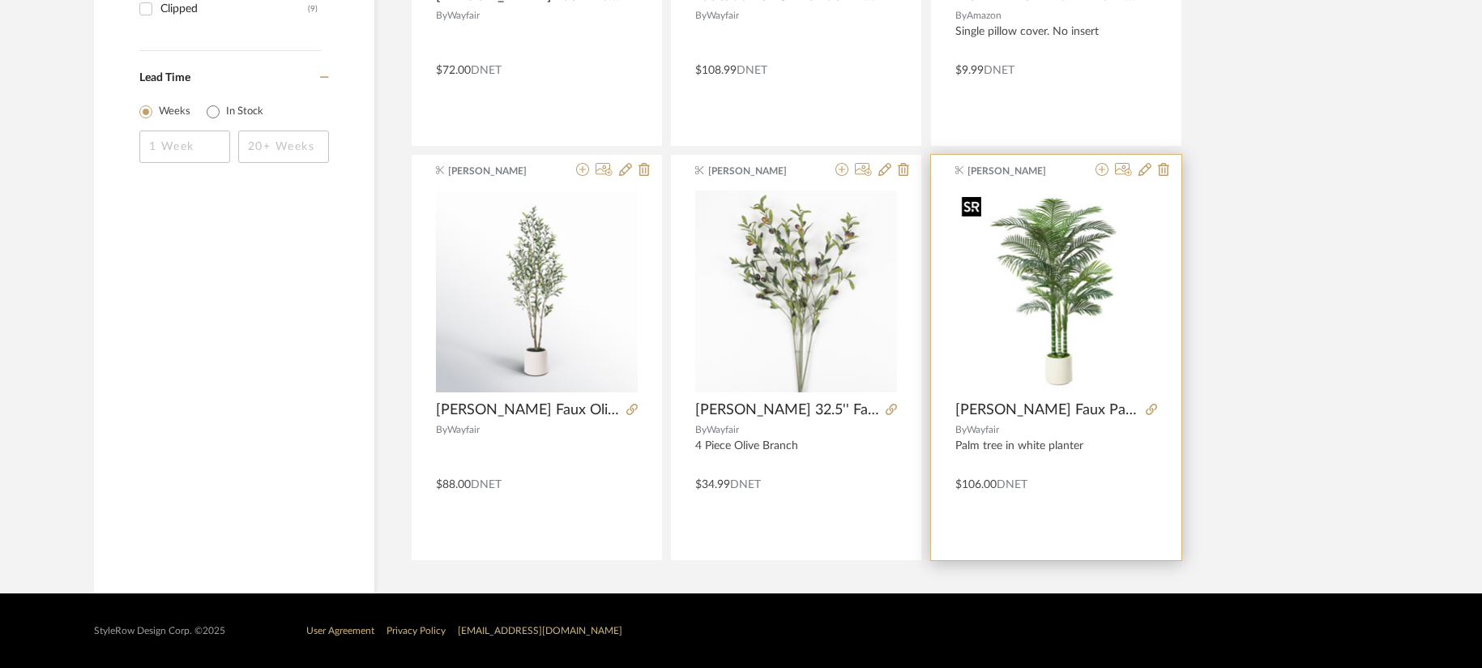
click at [1087, 292] on img "0" at bounding box center [1056, 291] width 202 height 202
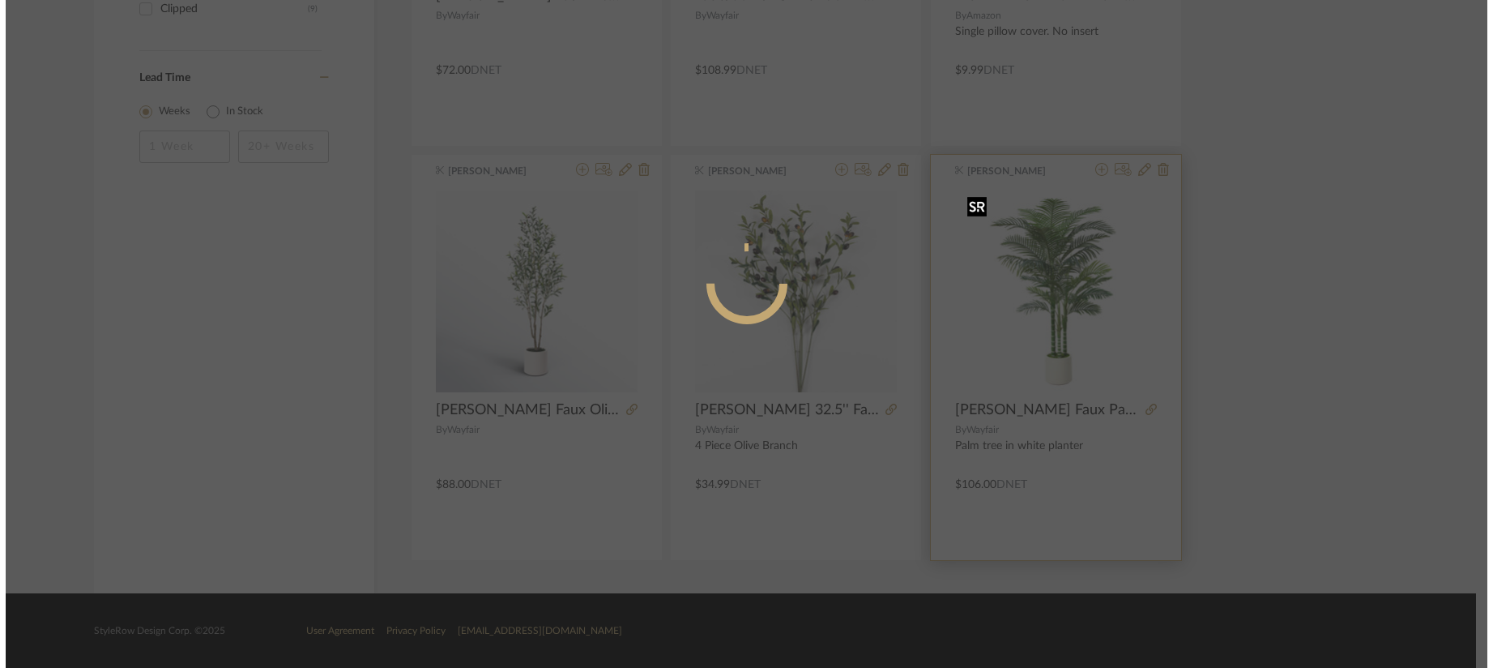
scroll to position [0, 0]
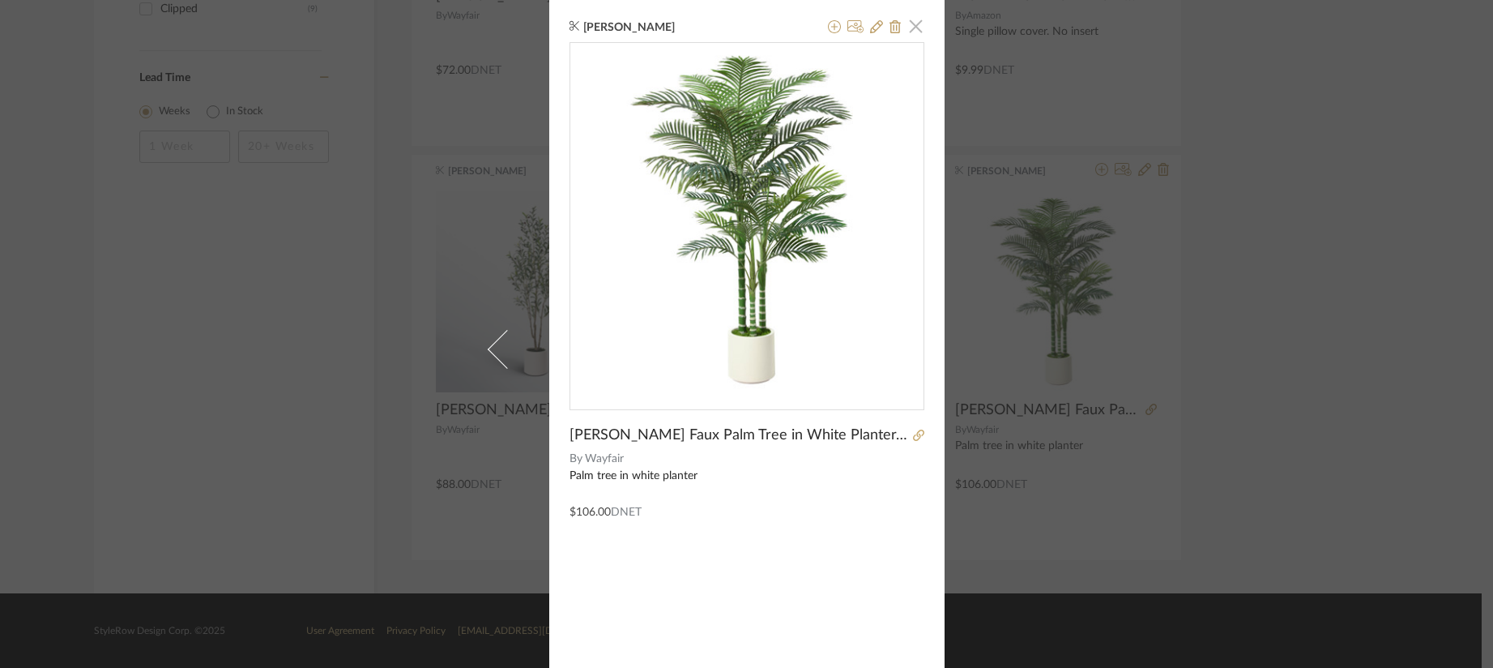
click at [900, 22] on span "button" at bounding box center [916, 26] width 32 height 32
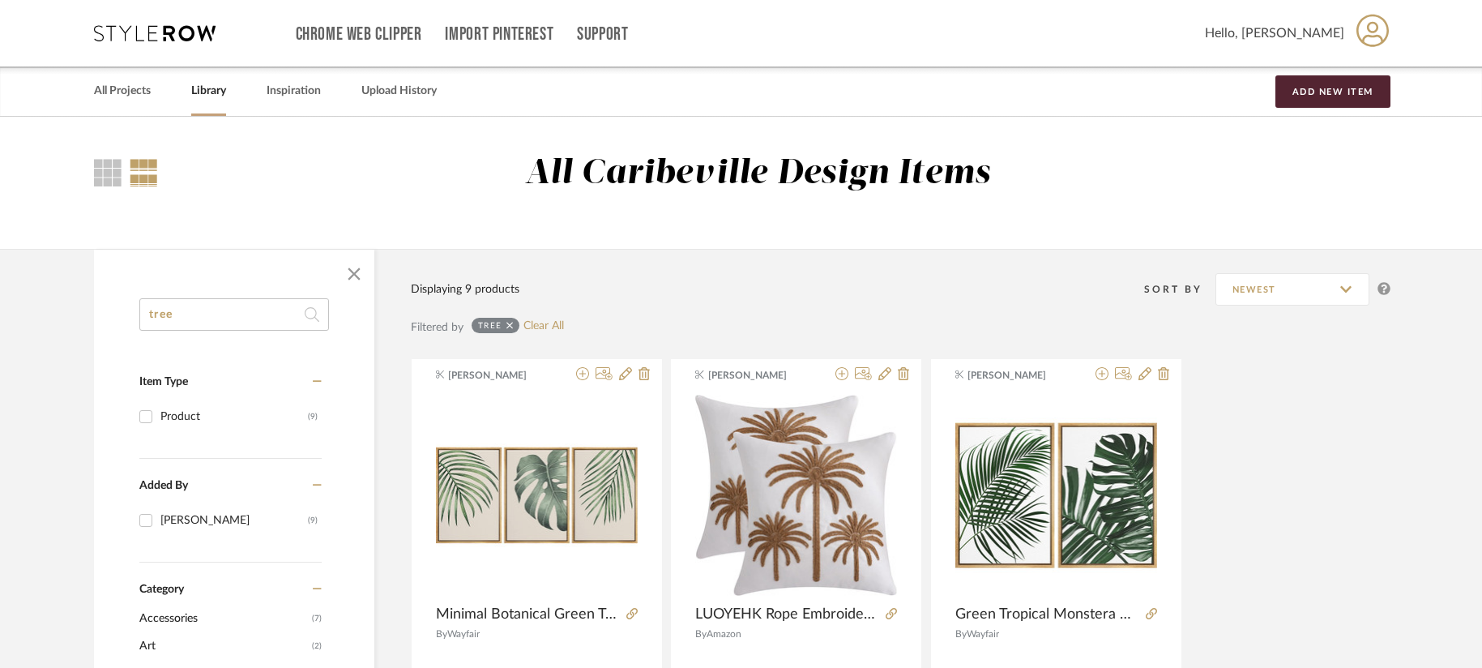
drag, startPoint x: 173, startPoint y: 313, endPoint x: 72, endPoint y: 300, distance: 102.1
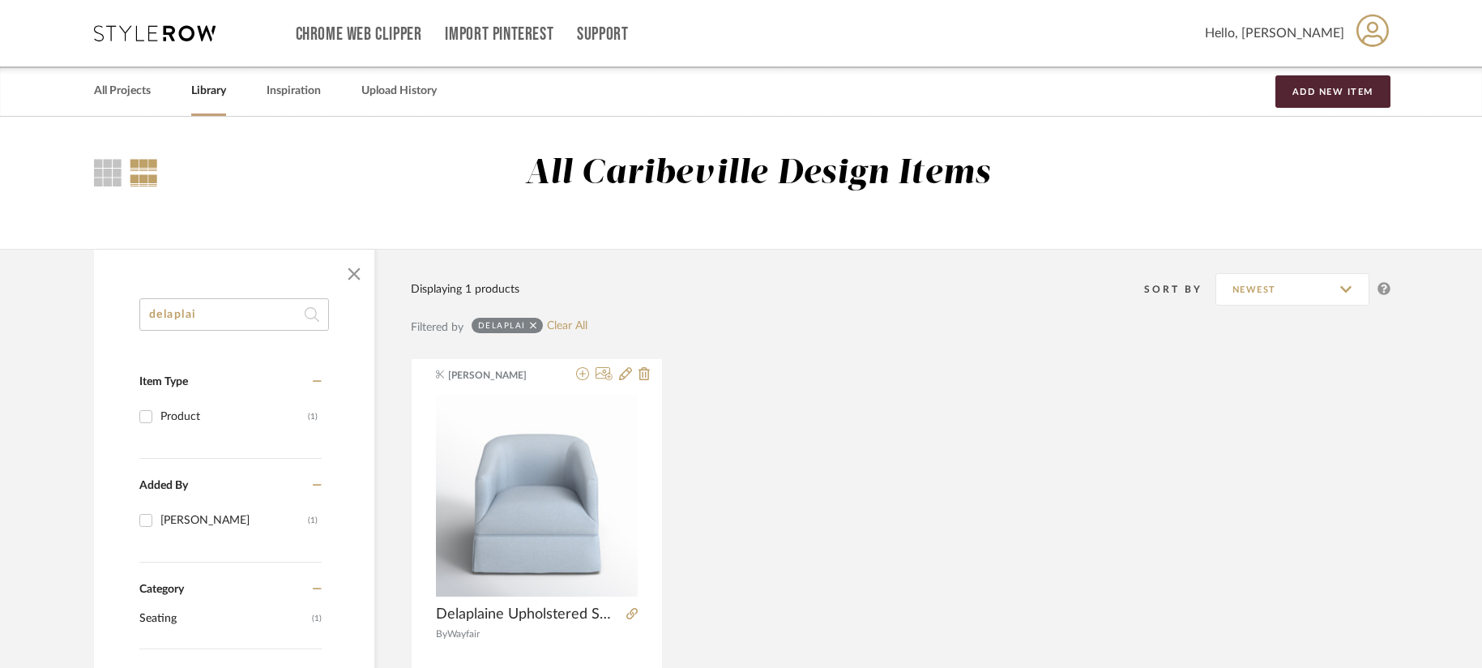
scroll to position [81, 0]
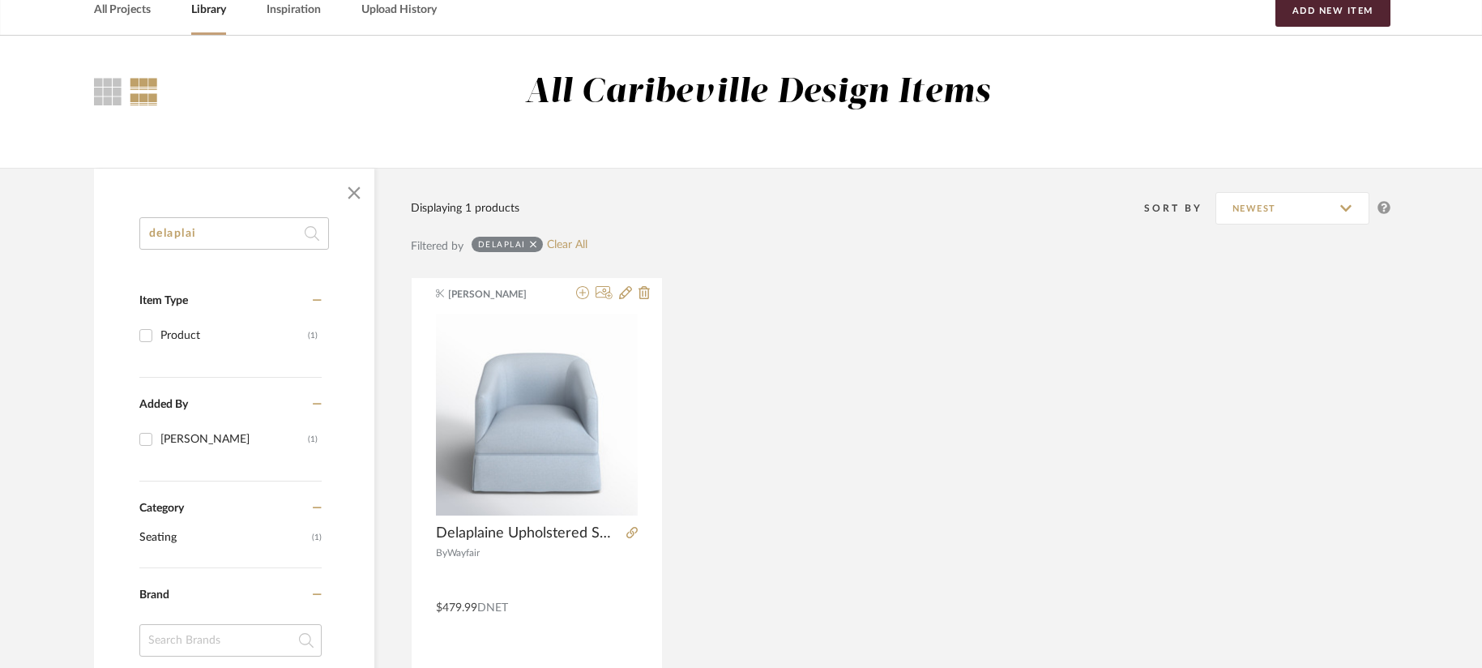
type input "delaplai"
drag, startPoint x: 224, startPoint y: 239, endPoint x: 78, endPoint y: 230, distance: 146.9
click at [78, 230] on div "delaplai Item Type Product (1) Added By [PERSON_NAME] (1) Category Seating (1) …" at bounding box center [741, 634] width 1343 height 933
type input "reigate"
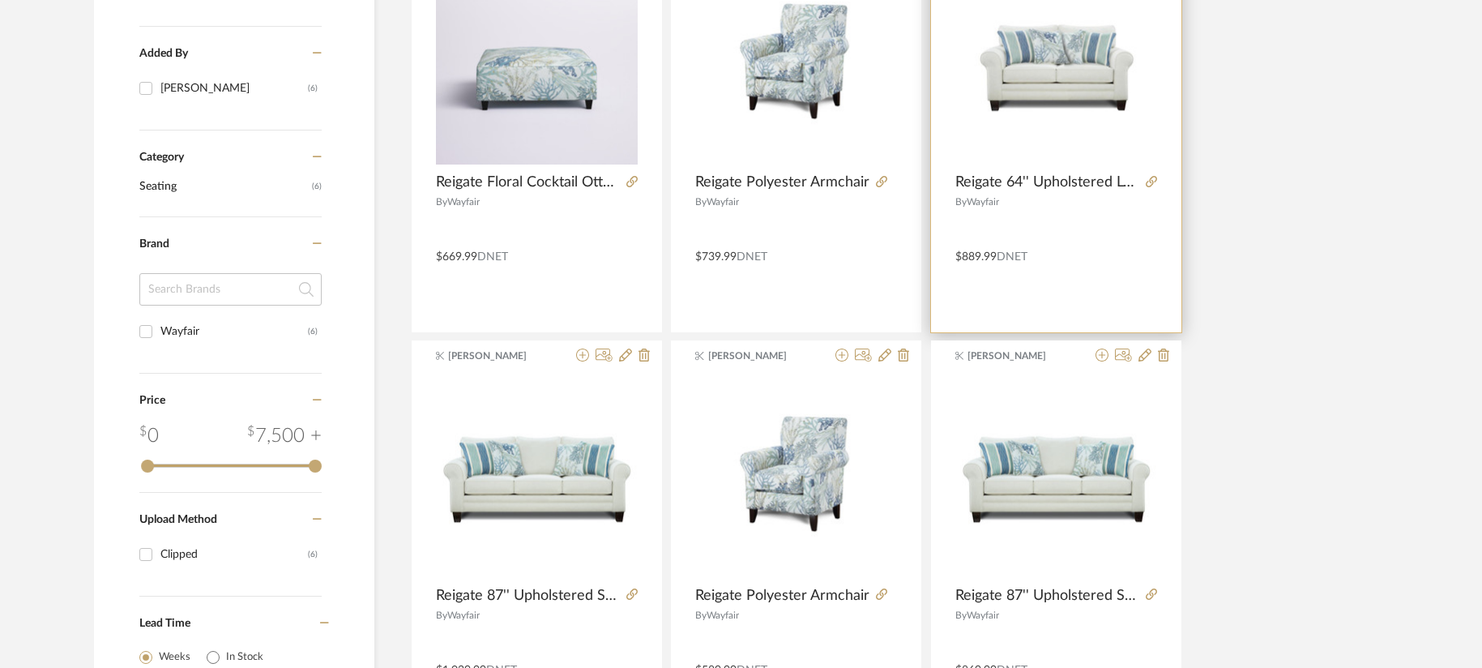
scroll to position [405, 0]
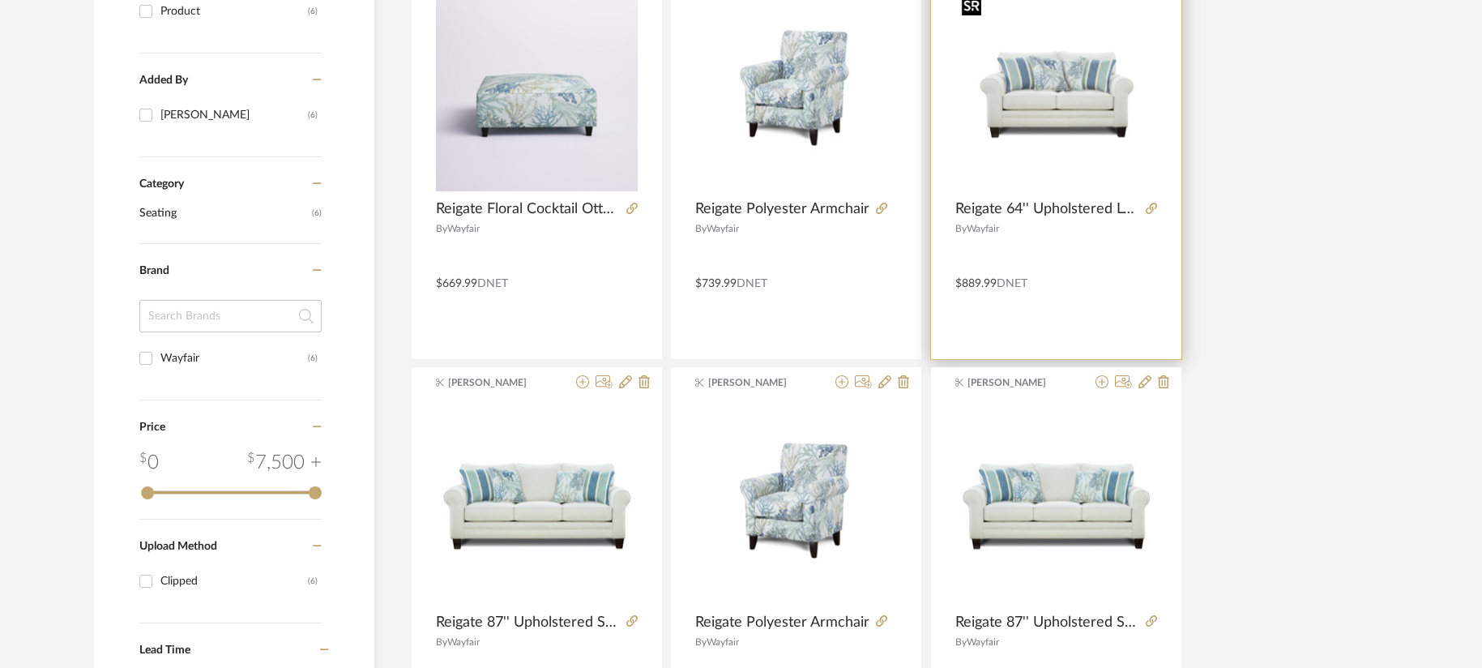
click at [1028, 113] on img "0" at bounding box center [1056, 90] width 202 height 202
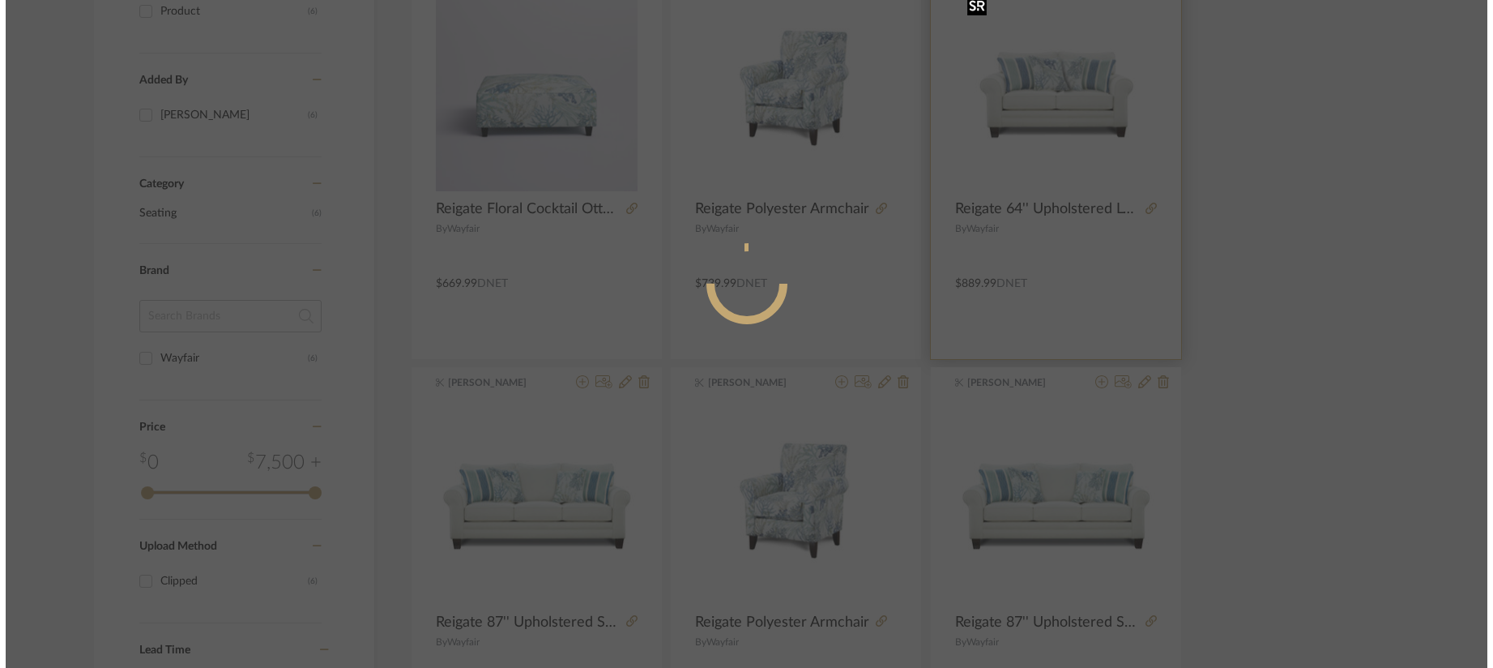
scroll to position [0, 0]
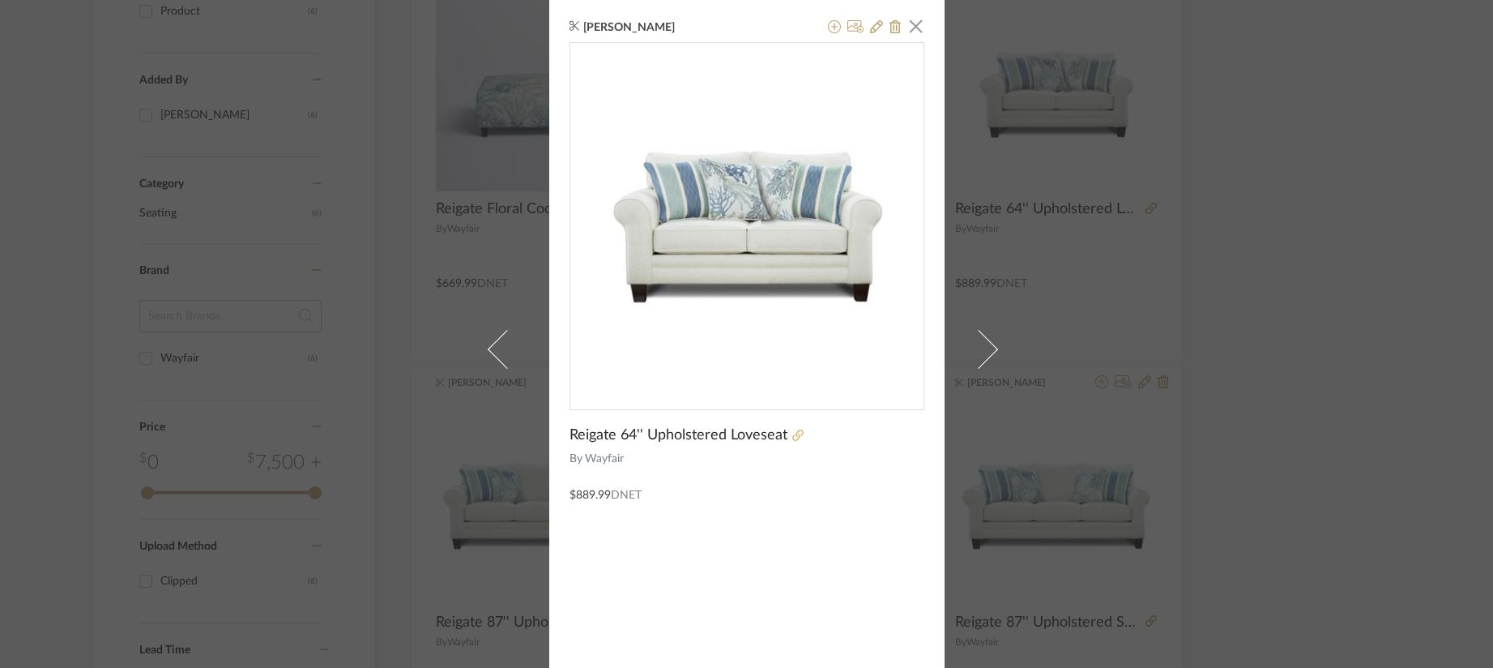
click at [794, 432] on icon at bounding box center [797, 434] width 11 height 11
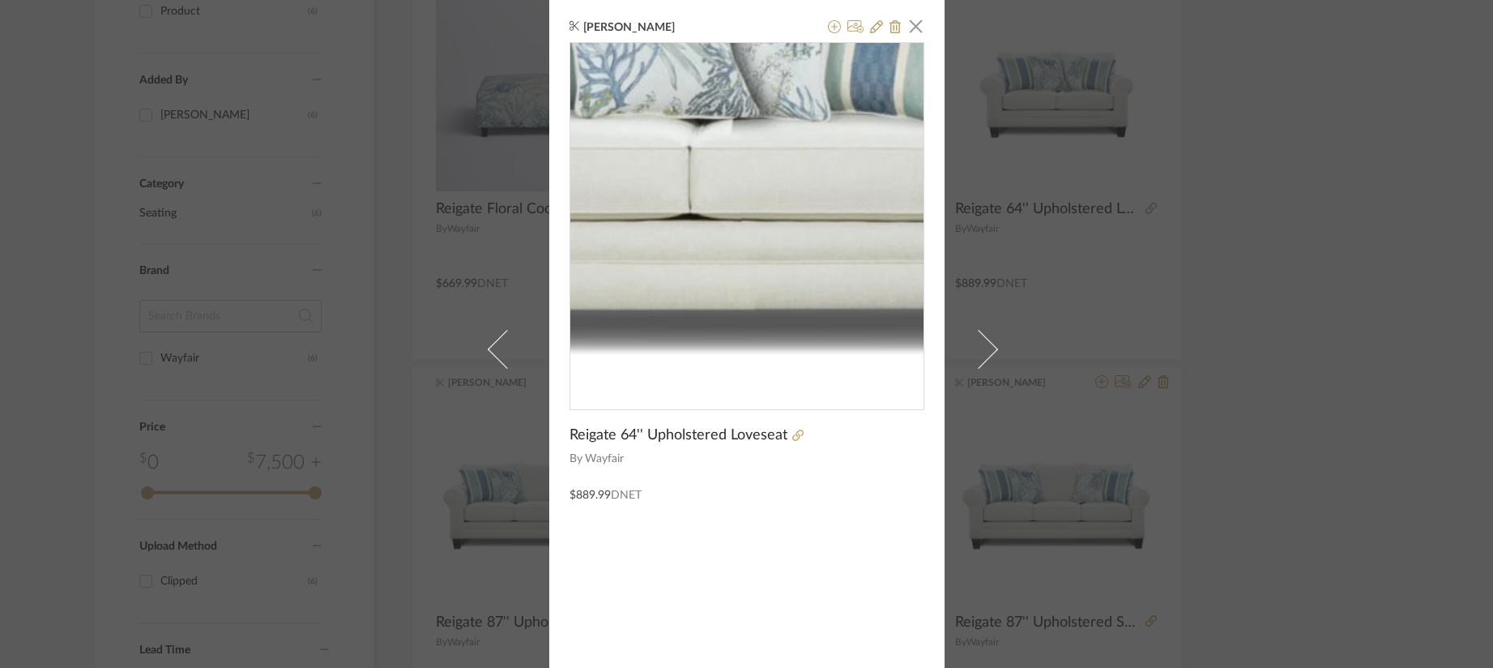
click at [760, 254] on img "0" at bounding box center [746, 219] width 353 height 353
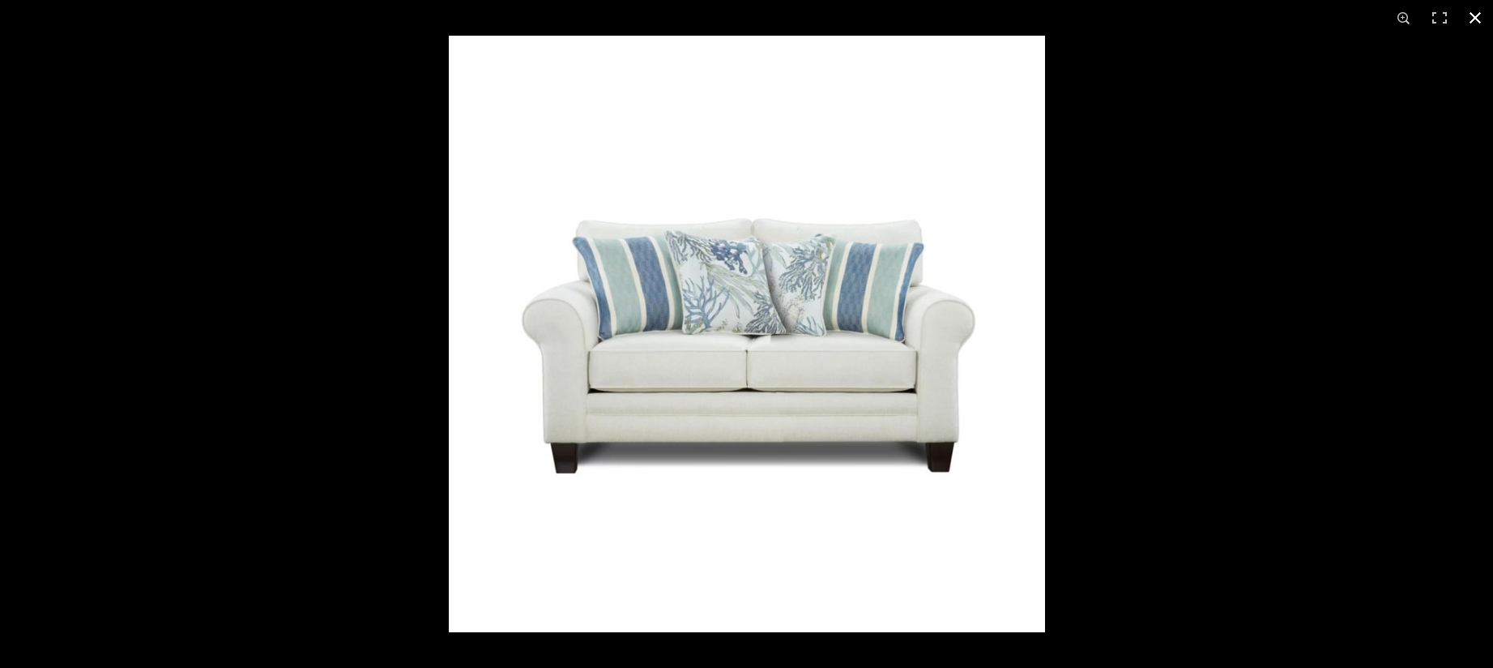
click at [1117, 345] on div at bounding box center [1195, 370] width 1493 height 668
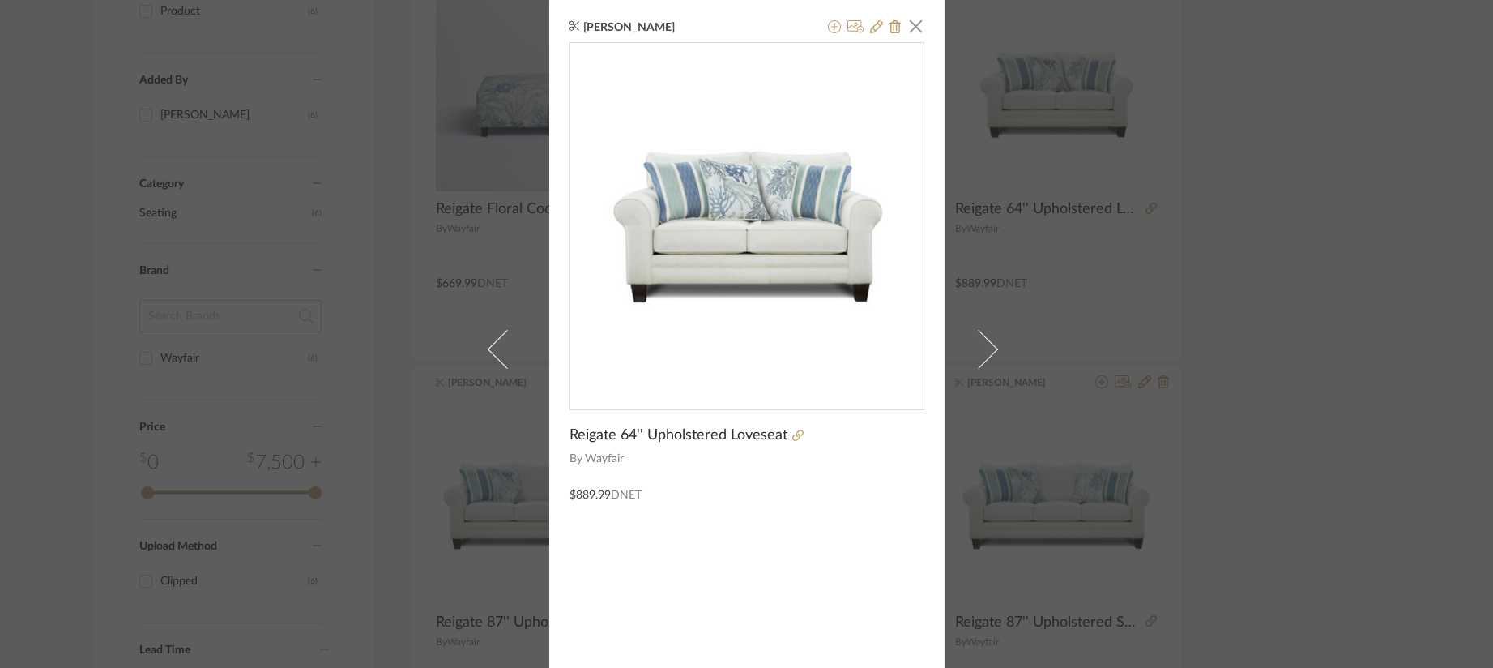
click at [466, 523] on div "[PERSON_NAME] × [PERSON_NAME] 64'' Upholstered Loveseat By Wayfair $889.99 DNET" at bounding box center [746, 334] width 1493 height 668
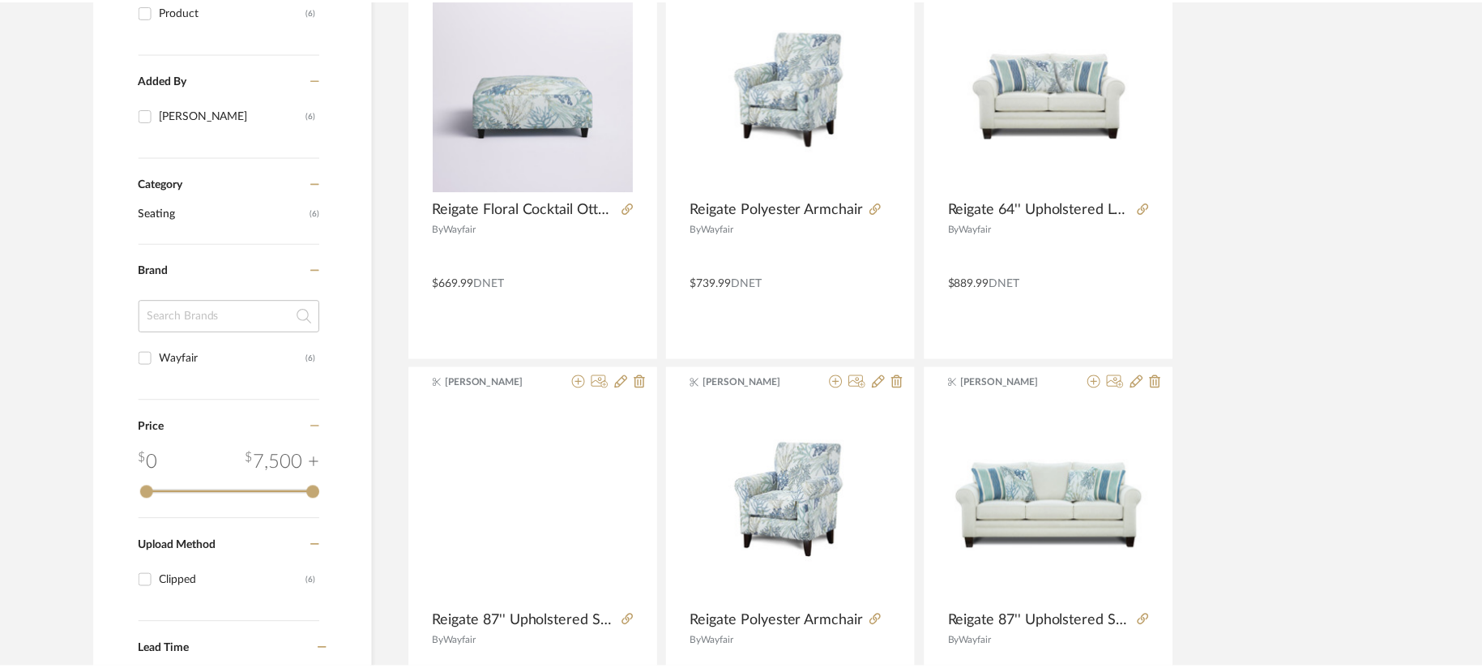
scroll to position [405, 0]
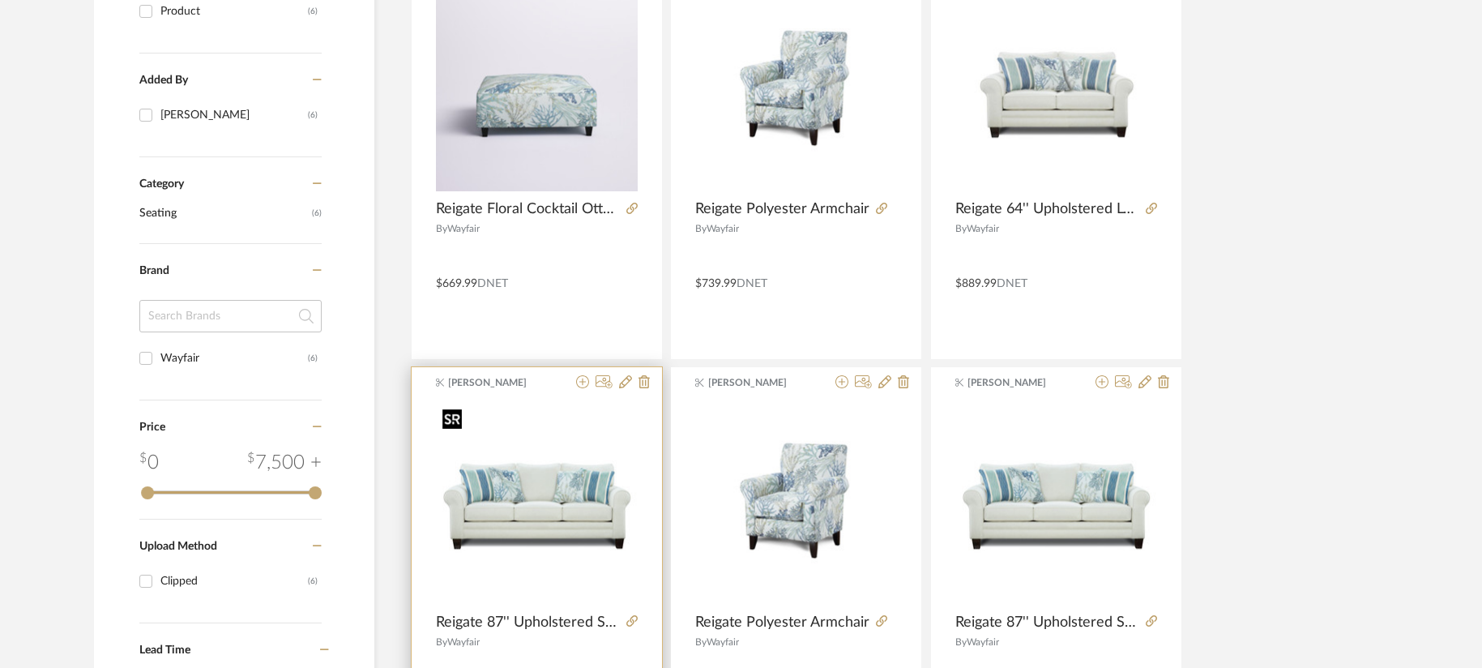
click at [493, 518] on img "0" at bounding box center [537, 503] width 202 height 202
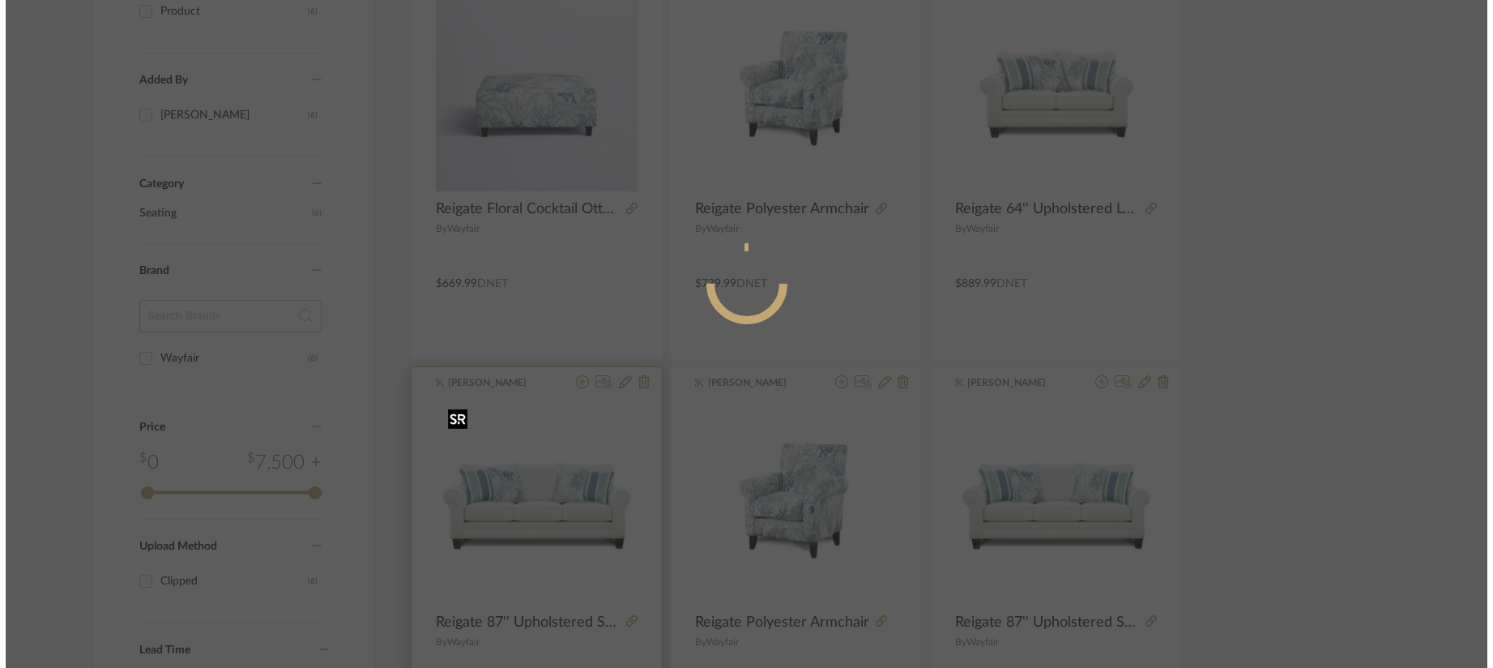
scroll to position [0, 0]
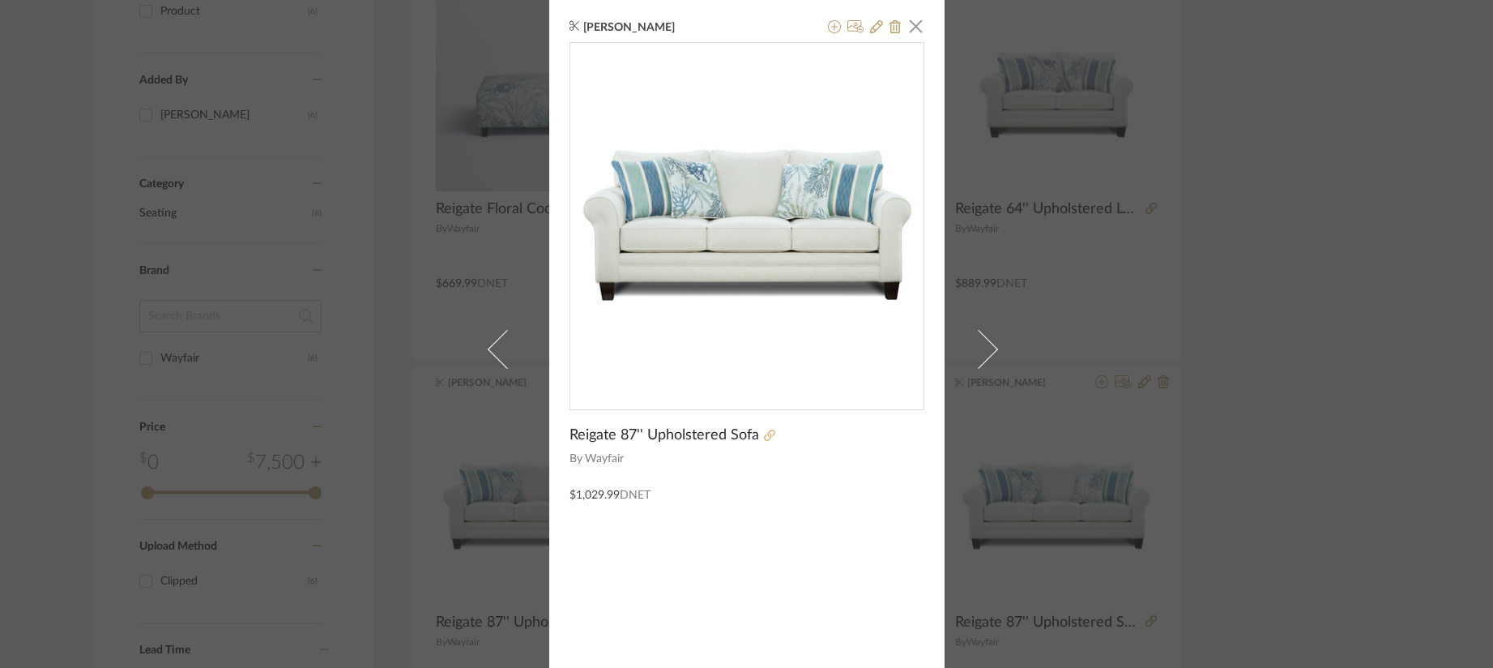
click at [764, 430] on icon at bounding box center [769, 434] width 11 height 11
click at [914, 28] on span "button" at bounding box center [916, 26] width 32 height 32
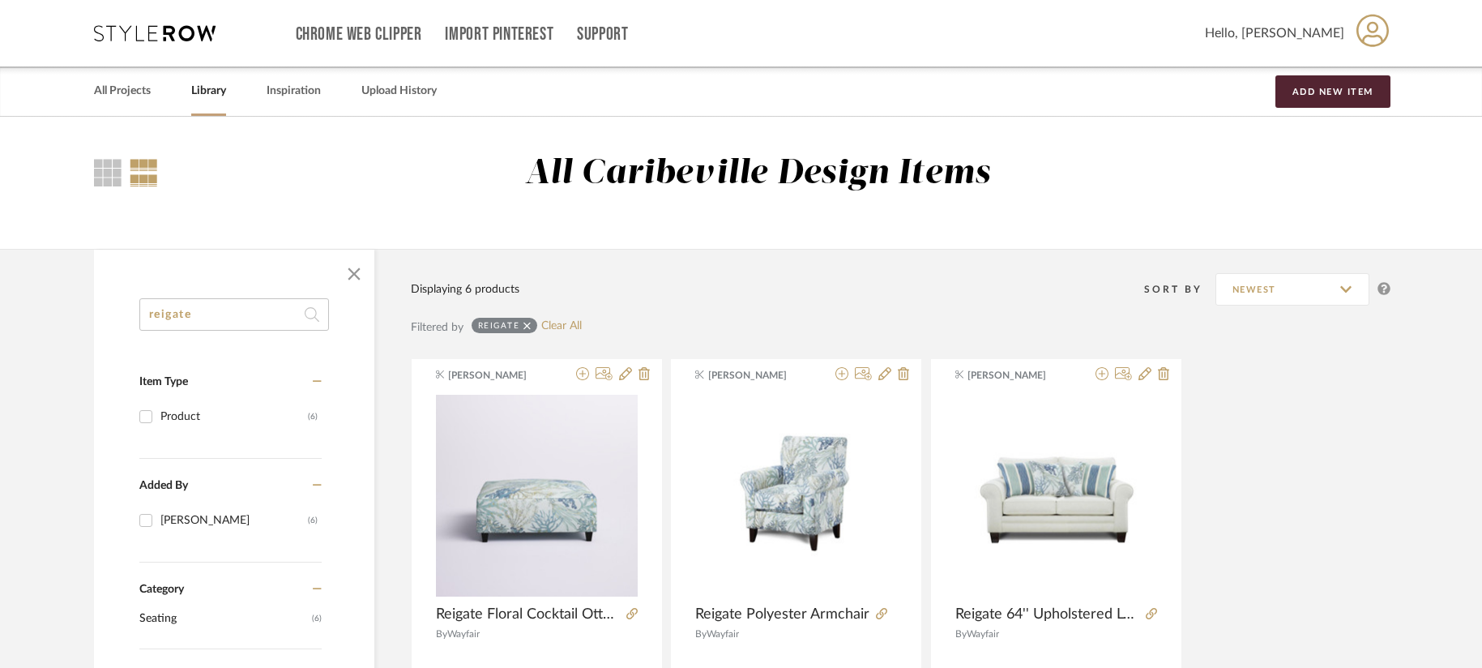
drag, startPoint x: 209, startPoint y: 305, endPoint x: 30, endPoint y: 294, distance: 179.4
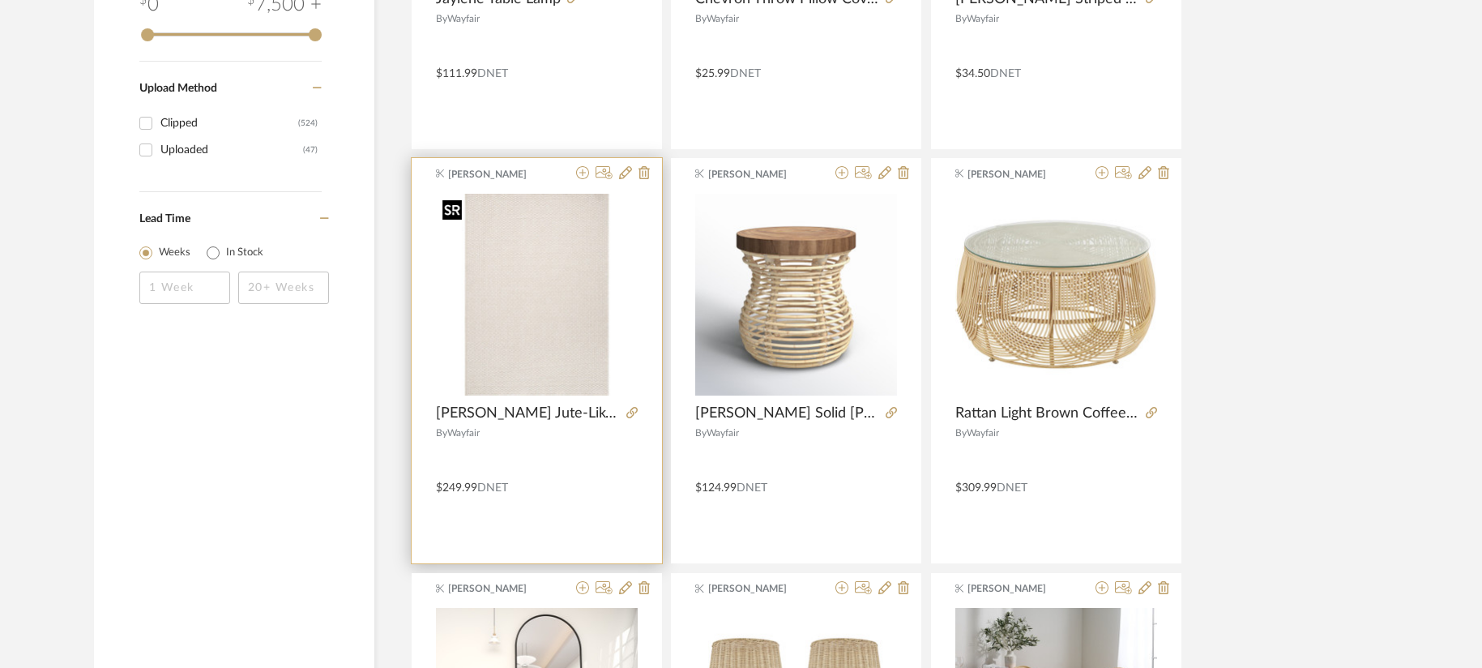
scroll to position [1783, 0]
